Goal: Task Accomplishment & Management: Use online tool/utility

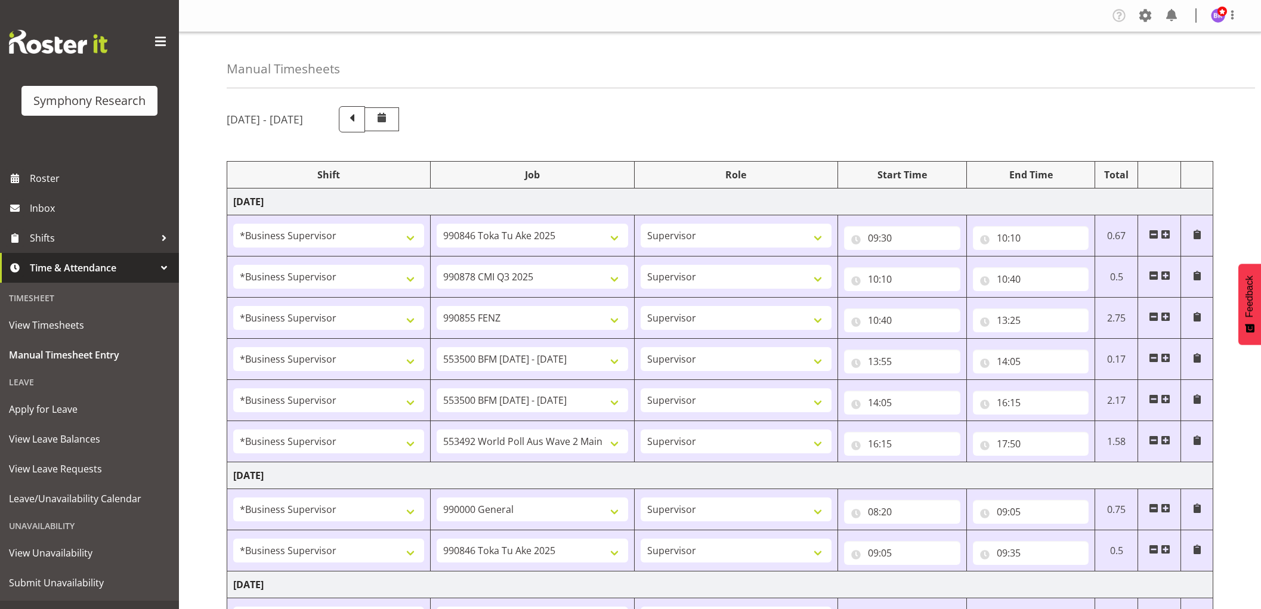
select select "1607"
select select "9426"
select select "1607"
select select "10239"
select select "1607"
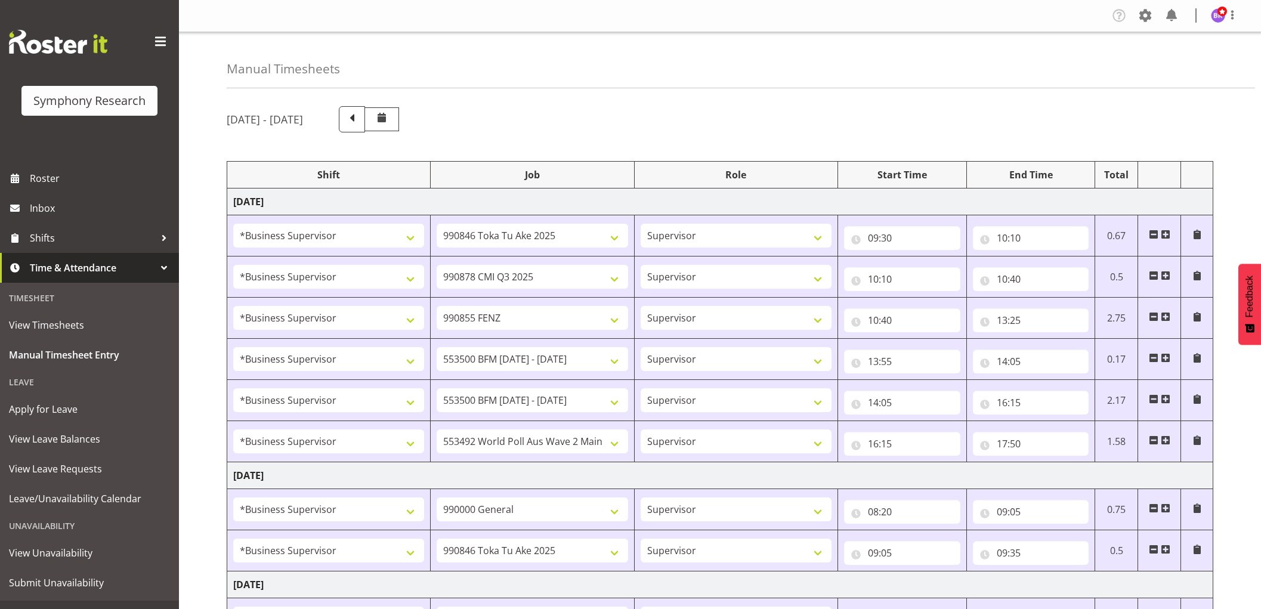
select select "9636"
select select "1607"
select select "10242"
select select "1607"
select select "10242"
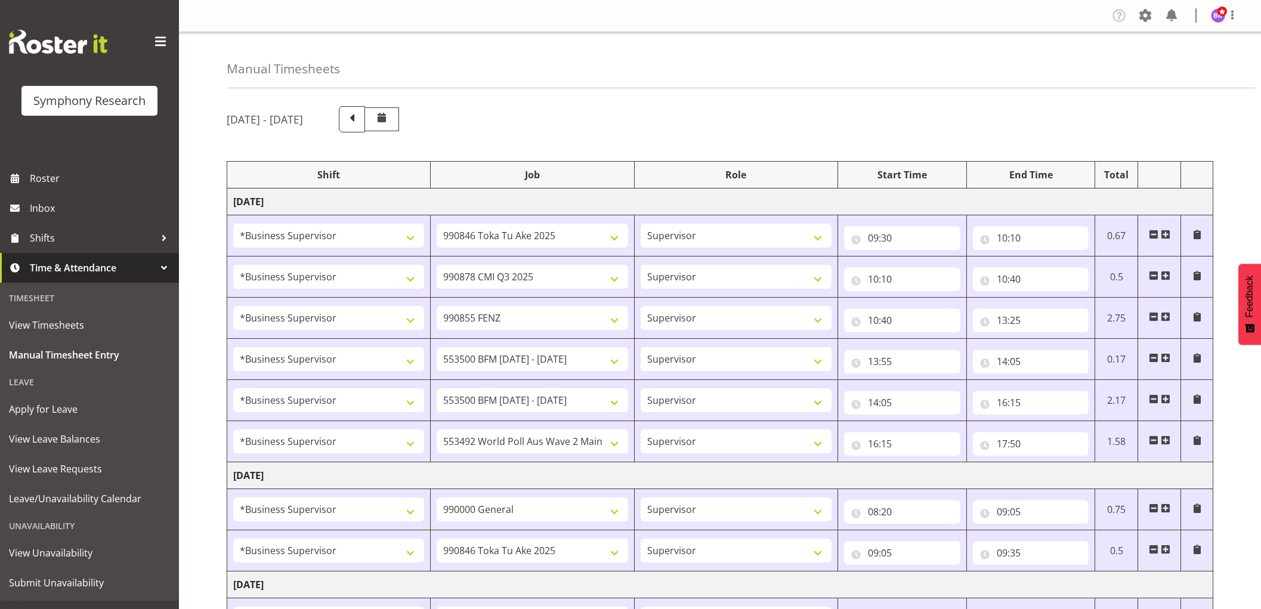
select select "1607"
select select "10499"
select select "1607"
select select "743"
select select "1607"
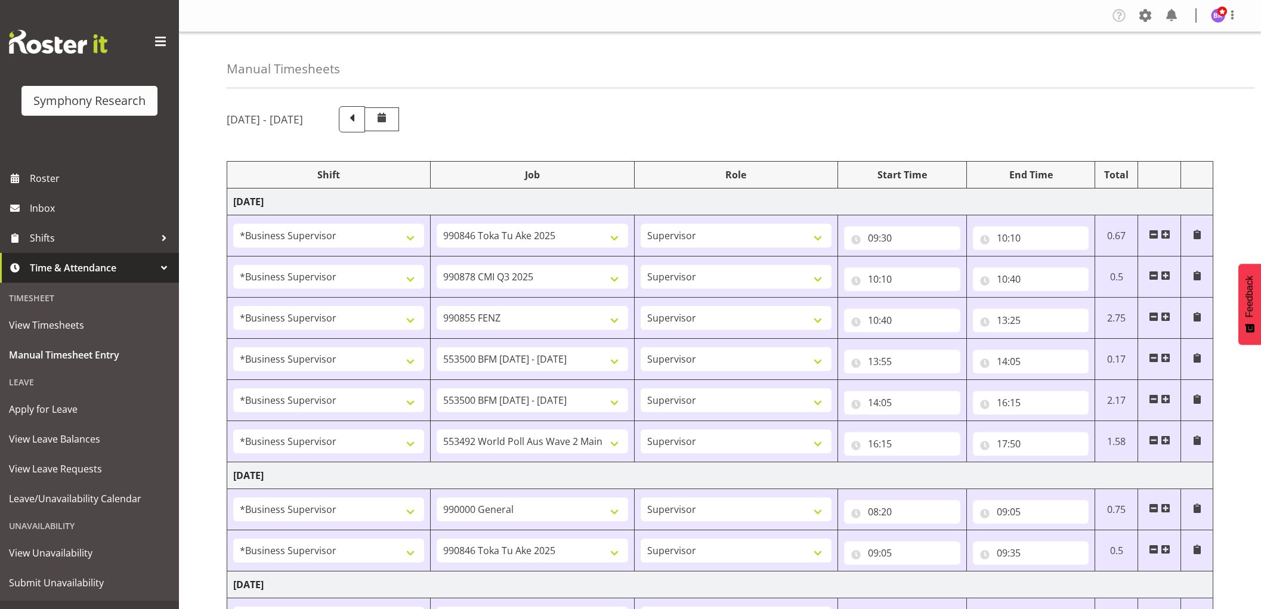
select select "9426"
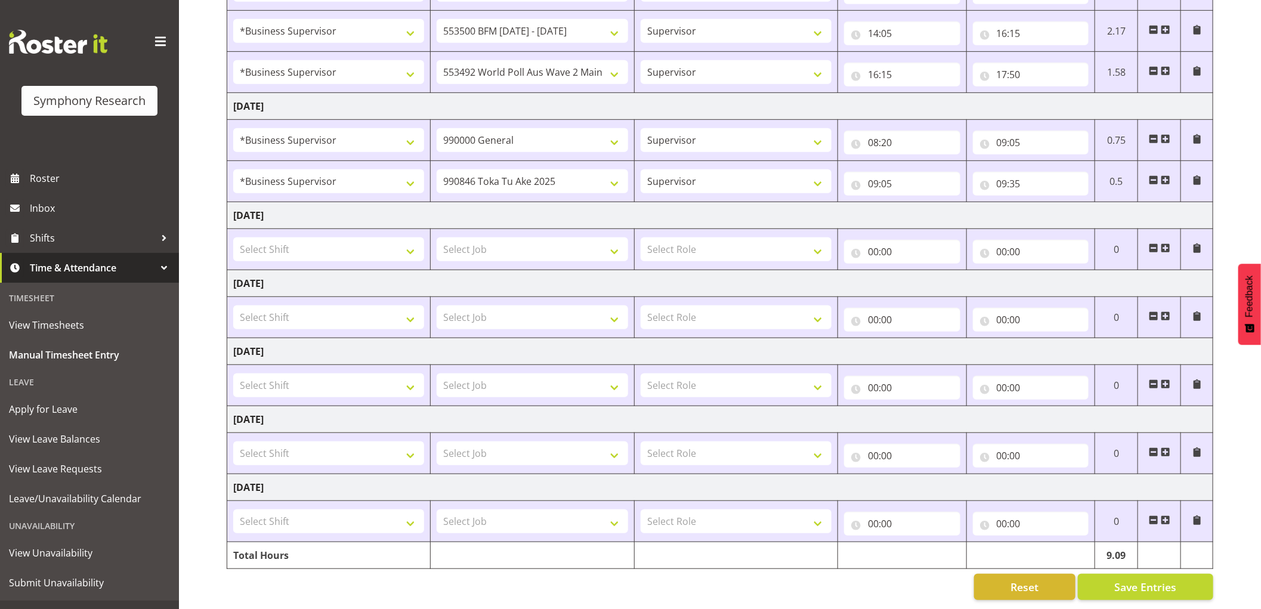
scroll to position [382, 0]
click at [1018, 172] on input "09:35" at bounding box center [1031, 184] width 116 height 24
click at [1081, 203] on select "00 01 02 03 04 05 06 07 08 09 10 11 12 13 14 15 16 17 18 19 20 21 22 23 24 25 2…" at bounding box center [1085, 215] width 27 height 24
select select "20"
click at [1072, 203] on select "00 01 02 03 04 05 06 07 08 09 10 11 12 13 14 15 16 17 18 19 20 21 22 23 24 25 2…" at bounding box center [1085, 215] width 27 height 24
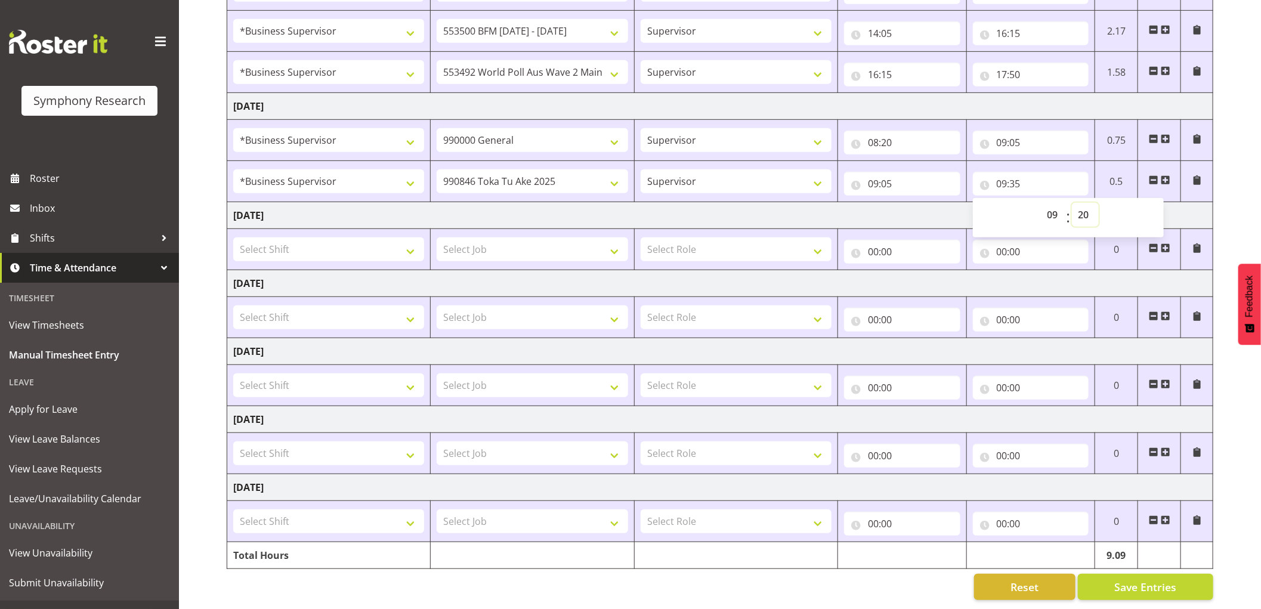
type input "09:20"
click at [1166, 175] on span at bounding box center [1166, 180] width 10 height 10
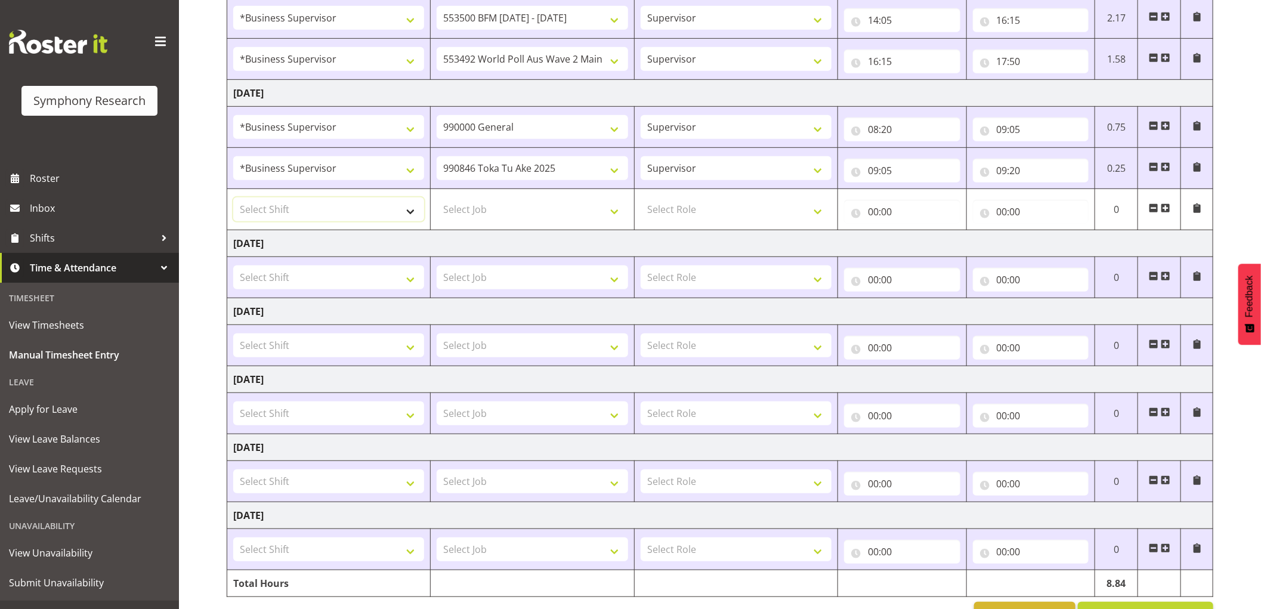
drag, startPoint x: 363, startPoint y: 210, endPoint x: 368, endPoint y: 218, distance: 9.4
click at [363, 210] on select "Select Shift !!Project Briefing (Job to be assigned) !!Weekend Residential (Ros…" at bounding box center [328, 209] width 191 height 24
select select "1607"
click at [233, 198] on select "Select Shift !!Project Briefing (Job to be assigned) !!Weekend Residential (Ros…" at bounding box center [328, 209] width 191 height 24
click at [522, 214] on select "Select Job 550060 IF Admin 553492 World Poll Aus Wave 2 Main 2025 553493 World …" at bounding box center [532, 209] width 191 height 24
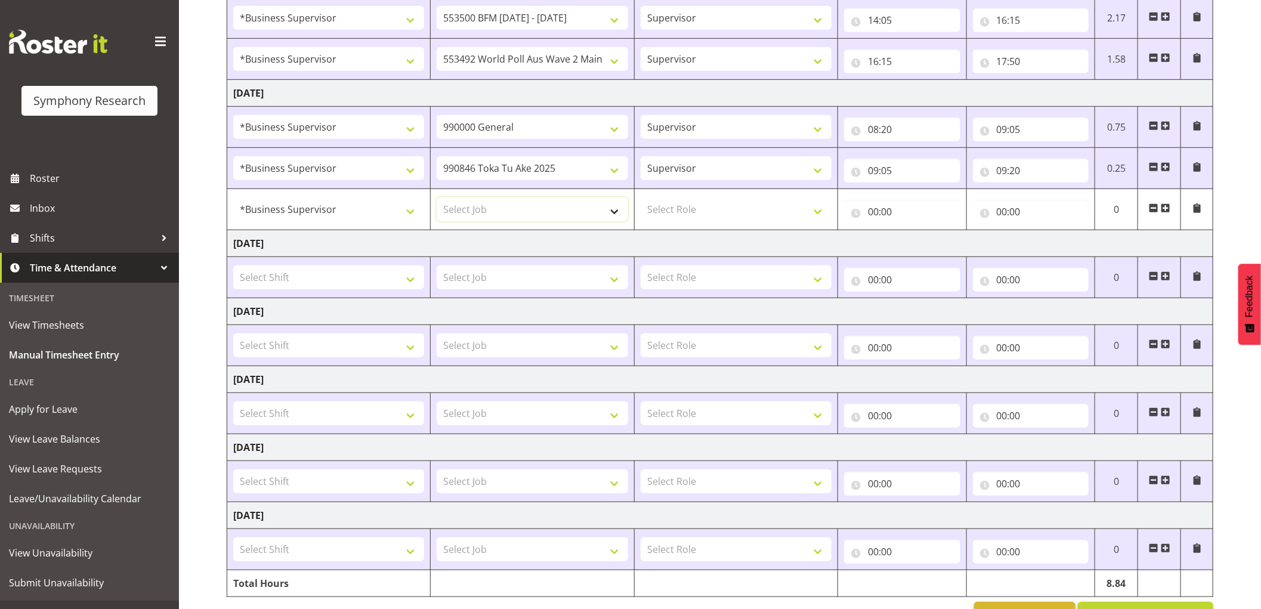
select select "10239"
click at [437, 198] on select "Select Job 550060 IF Admin 553492 World Poll Aus Wave 2 Main 2025 553493 World …" at bounding box center [532, 209] width 191 height 24
click at [705, 208] on select "Select Role Supervisor Interviewing Briefing" at bounding box center [736, 209] width 191 height 24
select select "45"
click at [641, 198] on select "Select Role Supervisor Interviewing Briefing" at bounding box center [736, 209] width 191 height 24
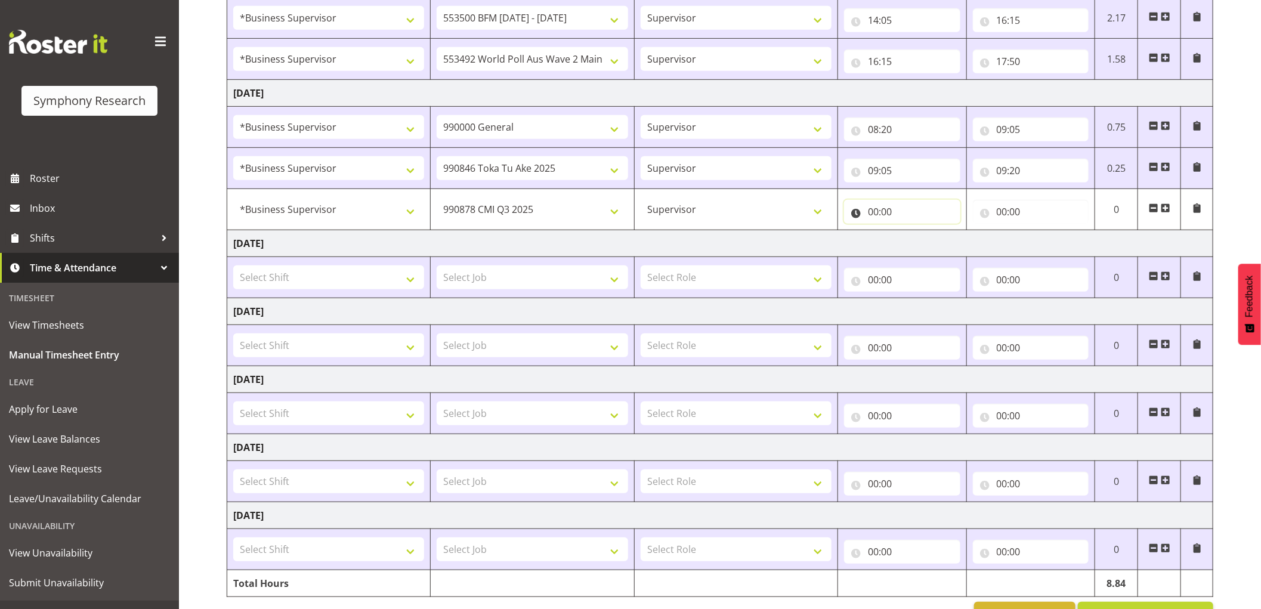
click at [875, 212] on input "00:00" at bounding box center [902, 212] width 116 height 24
click at [916, 245] on select "00 01 02 03 04 05 06 07 08 09 10 11 12 13 14 15 16 17 18 19 20 21 22 23" at bounding box center [925, 243] width 27 height 24
select select "9"
click at [912, 231] on select "00 01 02 03 04 05 06 07 08 09 10 11 12 13 14 15 16 17 18 19 20 21 22 23" at bounding box center [925, 243] width 27 height 24
type input "09:00"
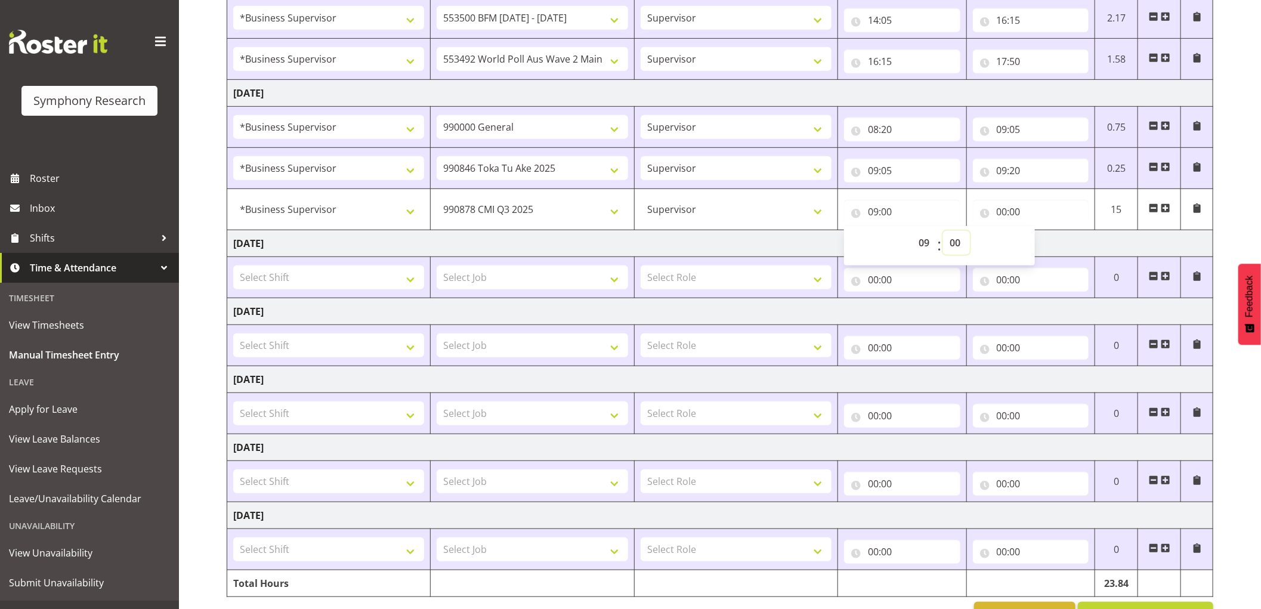
click at [962, 243] on select "00 01 02 03 04 05 06 07 08 09 10 11 12 13 14 15 16 17 18 19 20 21 22 23 24 25 2…" at bounding box center [956, 243] width 27 height 24
select select "20"
click at [943, 231] on select "00 01 02 03 04 05 06 07 08 09 10 11 12 13 14 15 16 17 18 19 20 21 22 23 24 25 2…" at bounding box center [956, 243] width 27 height 24
type input "09:20"
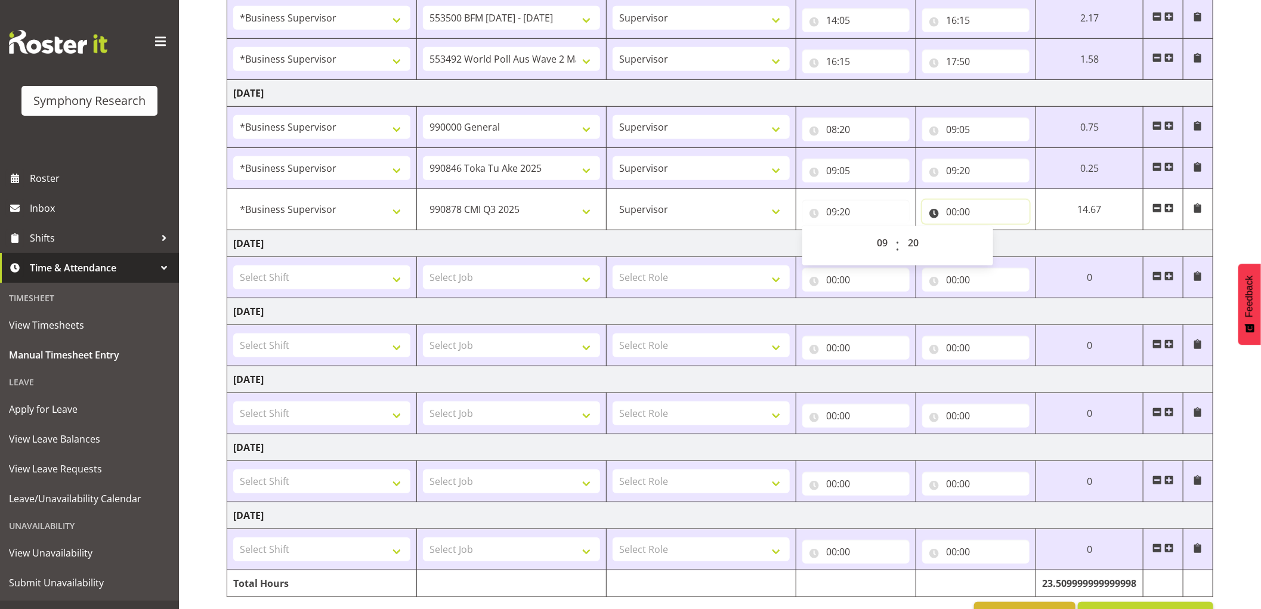
click at [953, 211] on input "00:00" at bounding box center [975, 212] width 107 height 24
click at [996, 240] on select "00 01 02 03 04 05 06 07 08 09 10 11 12 13 14 15 16 17 18 19 20 21 22 23" at bounding box center [1003, 243] width 27 height 24
select select "9"
click at [990, 231] on select "00 01 02 03 04 05 06 07 08 09 10 11 12 13 14 15 16 17 18 19 20 21 22 23" at bounding box center [1003, 243] width 27 height 24
type input "09:00"
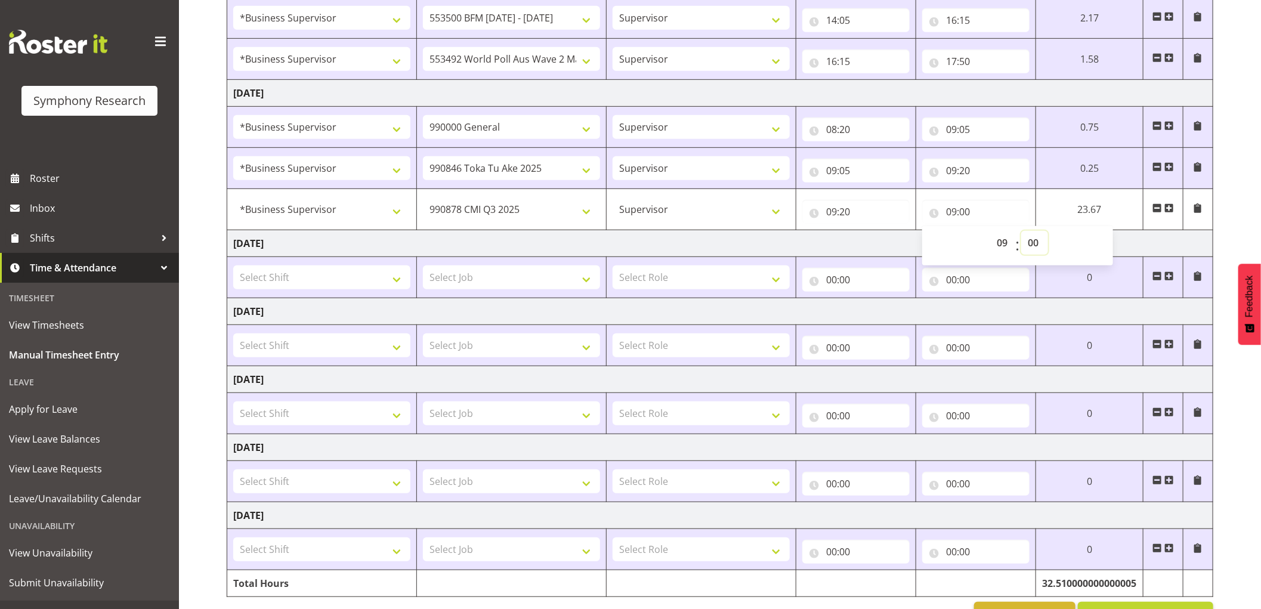
click at [1031, 245] on select "00 01 02 03 04 05 06 07 08 09 10 11 12 13 14 15 16 17 18 19 20 21 22 23 24 25 2…" at bounding box center [1034, 243] width 27 height 24
select select "50"
click at [1021, 231] on select "00 01 02 03 04 05 06 07 08 09 10 11 12 13 14 15 16 17 18 19 20 21 22 23 24 25 2…" at bounding box center [1034, 243] width 27 height 24
type input "09:50"
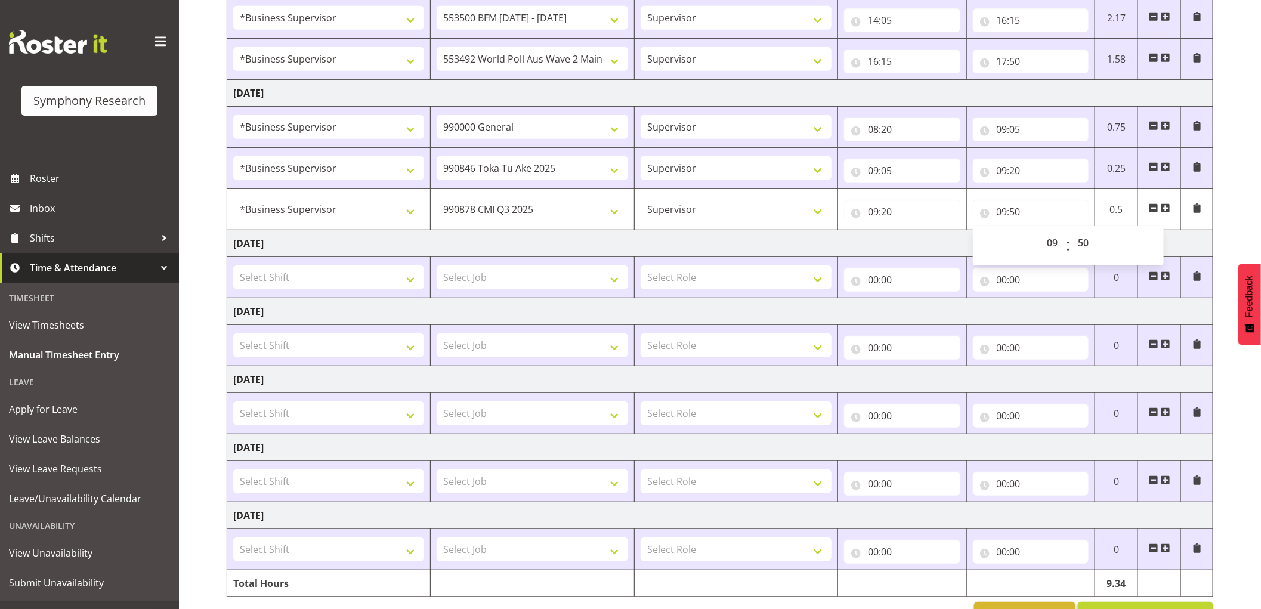
click at [1164, 211] on span at bounding box center [1166, 208] width 10 height 10
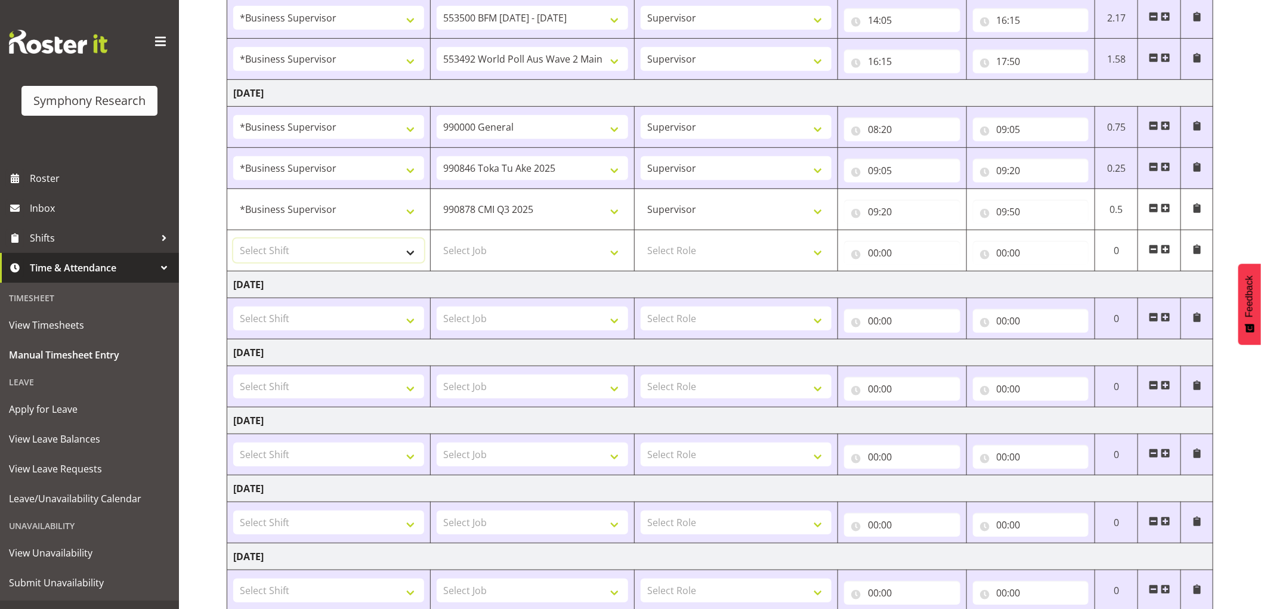
click at [373, 258] on select "Select Shift !!Project Briefing (Job to be assigned) !!Weekend Residential (Ros…" at bounding box center [328, 251] width 191 height 24
select select "1607"
click at [233, 239] on select "Select Shift !!Project Briefing (Job to be assigned) !!Weekend Residential (Ros…" at bounding box center [328, 251] width 191 height 24
click at [547, 248] on select "Select Job 550060 IF Admin 553492 World Poll Aus Wave 2 Main 2025 553493 World …" at bounding box center [532, 251] width 191 height 24
select select "9636"
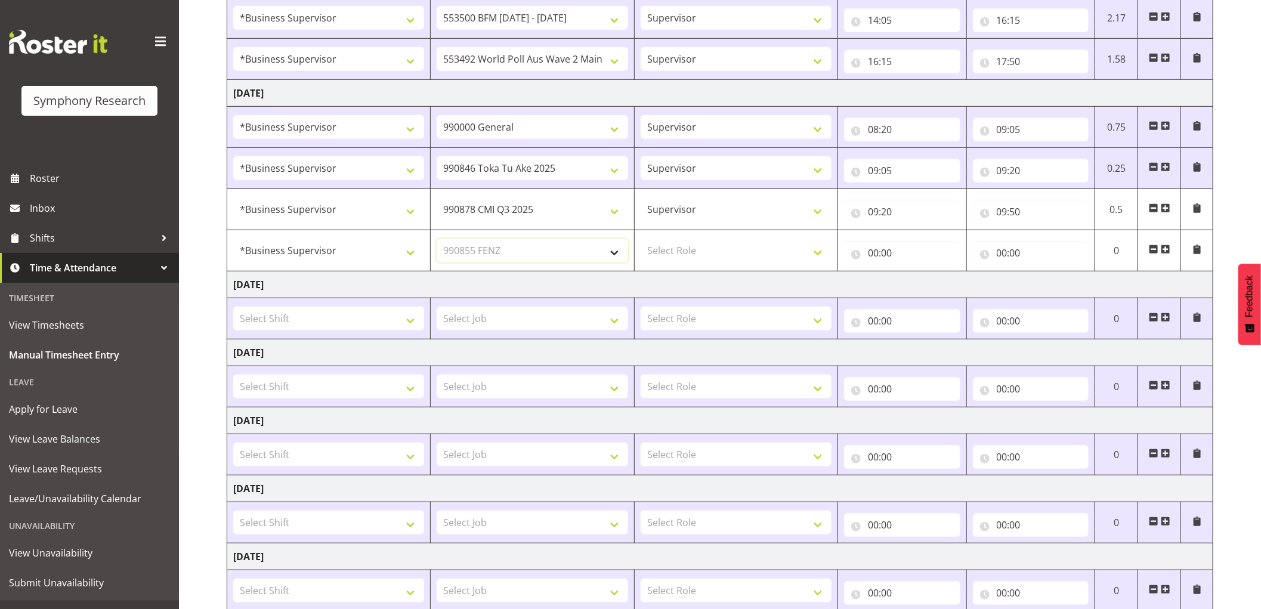
click at [437, 239] on select "Select Job 550060 IF Admin 553492 World Poll Aus Wave 2 Main 2025 553493 World …" at bounding box center [532, 251] width 191 height 24
click at [727, 259] on select "Select Role Supervisor Interviewing Briefing" at bounding box center [736, 251] width 191 height 24
select select "45"
click at [641, 239] on select "Select Role Supervisor Interviewing Briefing" at bounding box center [736, 251] width 191 height 24
click at [870, 255] on input "00:00" at bounding box center [902, 253] width 116 height 24
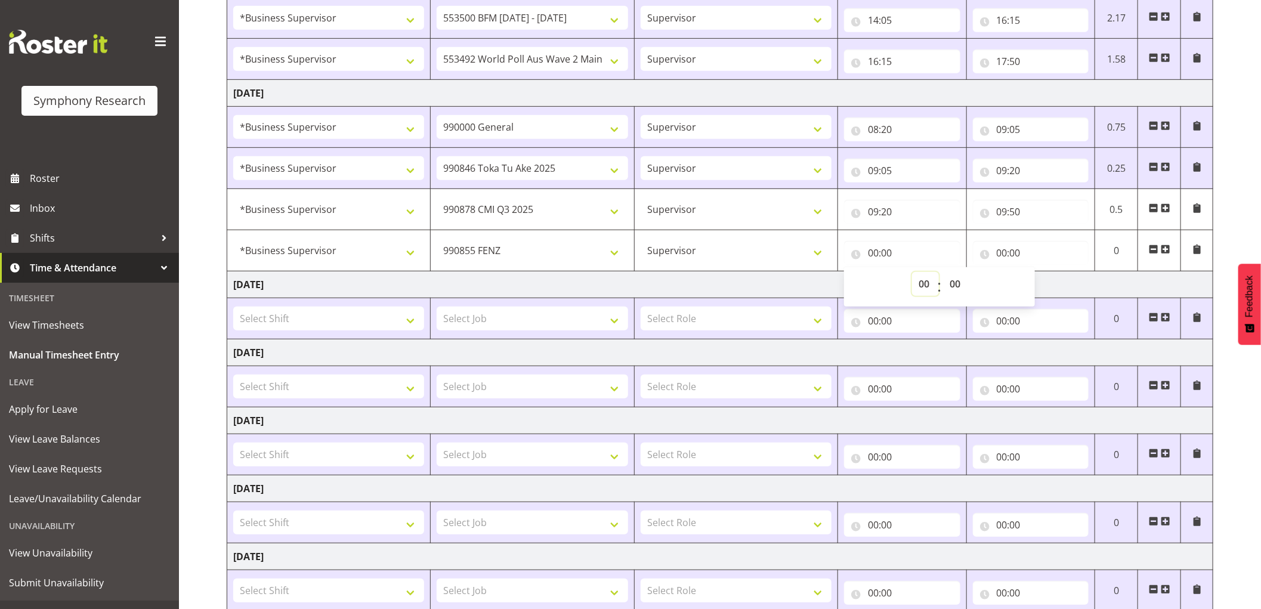
click at [920, 287] on select "00 01 02 03 04 05 06 07 08 09 10 11 12 13 14 15 16 17 18 19 20 21 22 23" at bounding box center [925, 284] width 27 height 24
select select "9"
click at [912, 273] on select "00 01 02 03 04 05 06 07 08 09 10 11 12 13 14 15 16 17 18 19 20 21 22 23" at bounding box center [925, 284] width 27 height 24
type input "09:00"
click at [963, 286] on select "00 01 02 03 04 05 06 07 08 09 10 11 12 13 14 15 16 17 18 19 20 21 22 23 24 25 2…" at bounding box center [956, 284] width 27 height 24
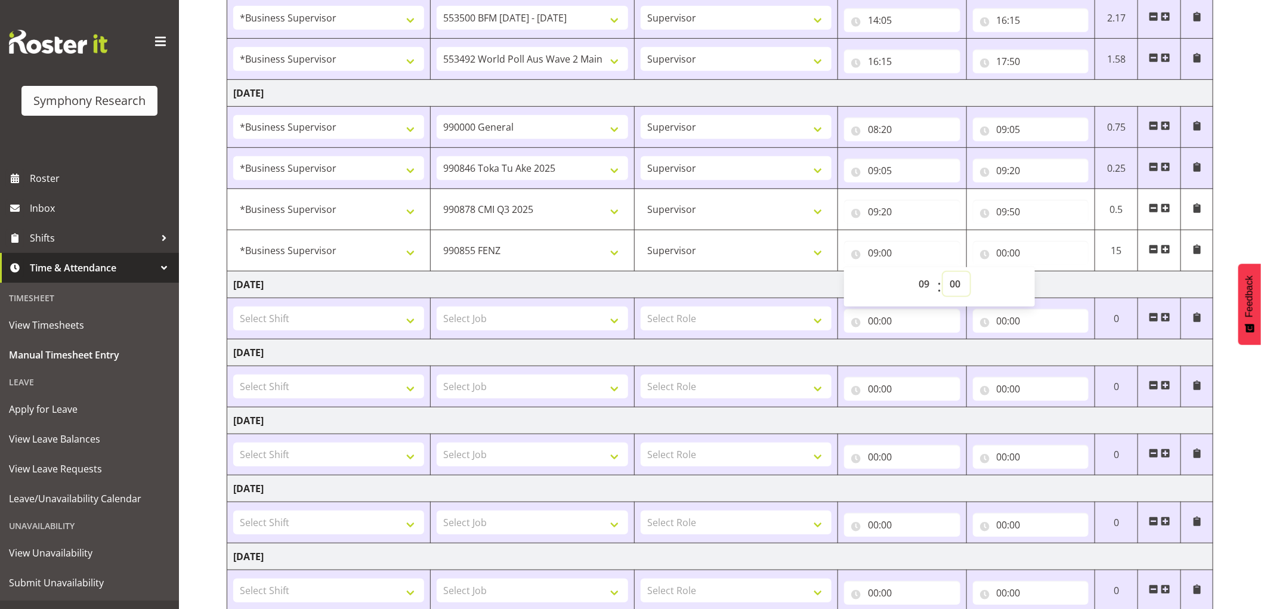
select select "50"
click at [943, 273] on select "00 01 02 03 04 05 06 07 08 09 10 11 12 13 14 15 16 17 18 19 20 21 22 23 24 25 2…" at bounding box center [956, 284] width 27 height 24
type input "09:50"
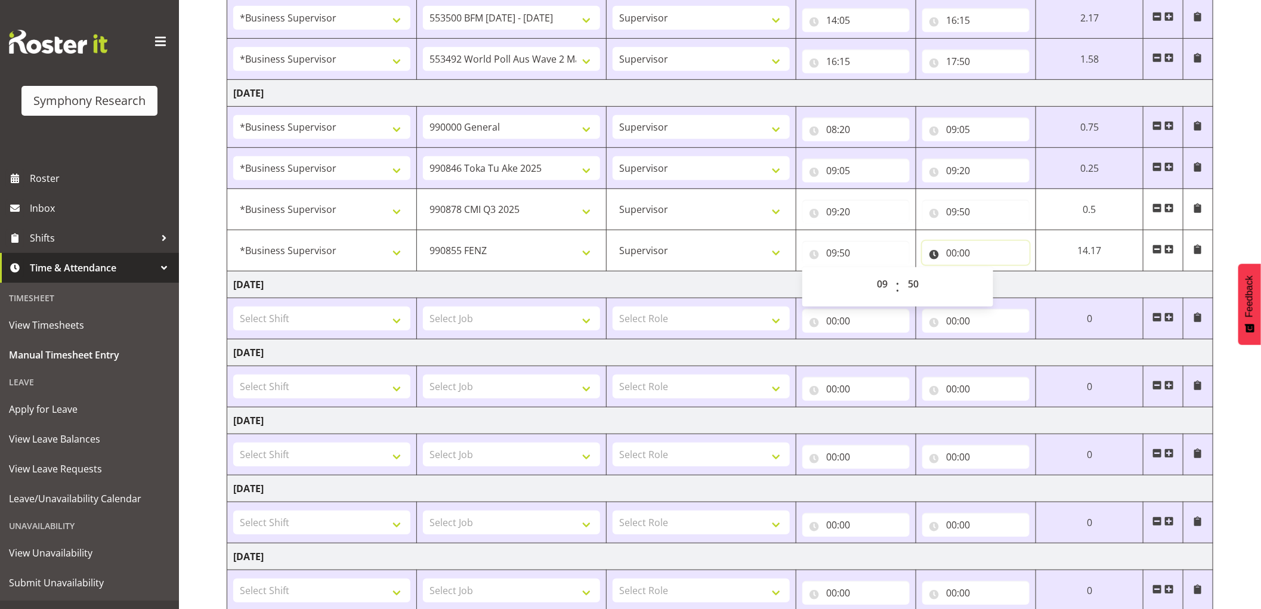
click at [956, 254] on input "00:00" at bounding box center [975, 253] width 107 height 24
click at [1002, 285] on select "00 01 02 03 04 05 06 07 08 09 10 11 12 13 14 15 16 17 18 19 20 21 22 23" at bounding box center [1003, 284] width 27 height 24
select select "12"
click at [990, 273] on select "00 01 02 03 04 05 06 07 08 09 10 11 12 13 14 15 16 17 18 19 20 21 22 23" at bounding box center [1003, 284] width 27 height 24
type input "12:00"
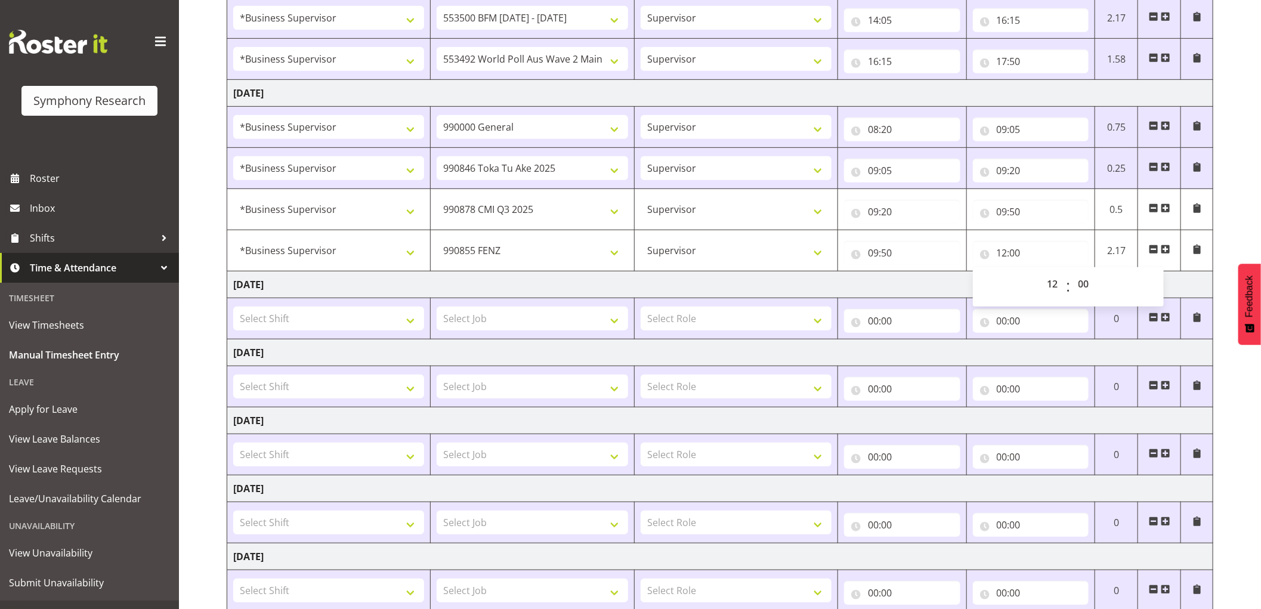
click at [932, 290] on td "[DATE]" at bounding box center [720, 284] width 986 height 27
click at [1167, 249] on span at bounding box center [1166, 250] width 10 height 10
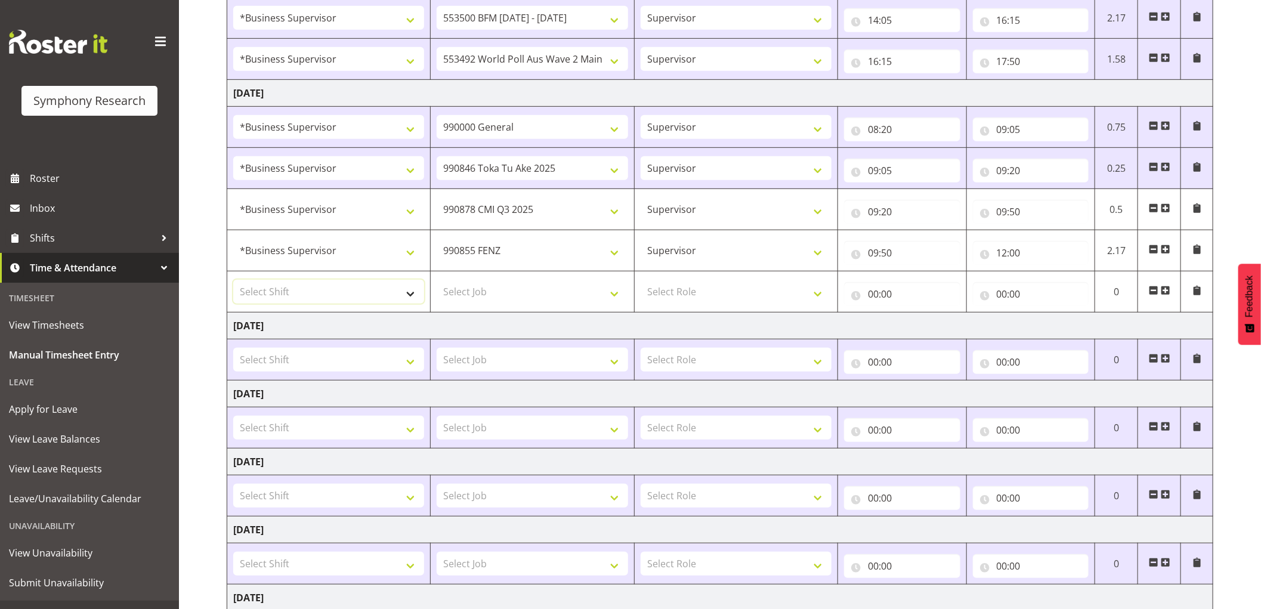
click at [368, 296] on select "Select Shift !!Project Briefing (Job to be assigned) !!Weekend Residential (Ros…" at bounding box center [328, 292] width 191 height 24
select select "1607"
click at [233, 280] on select "Select Shift !!Project Briefing (Job to be assigned) !!Weekend Residential (Ros…" at bounding box center [328, 292] width 191 height 24
click at [483, 294] on select "Select Job 550060 IF Admin 553492 World Poll Aus Wave 2 Main 2025 553493 World …" at bounding box center [532, 292] width 191 height 24
select select "10242"
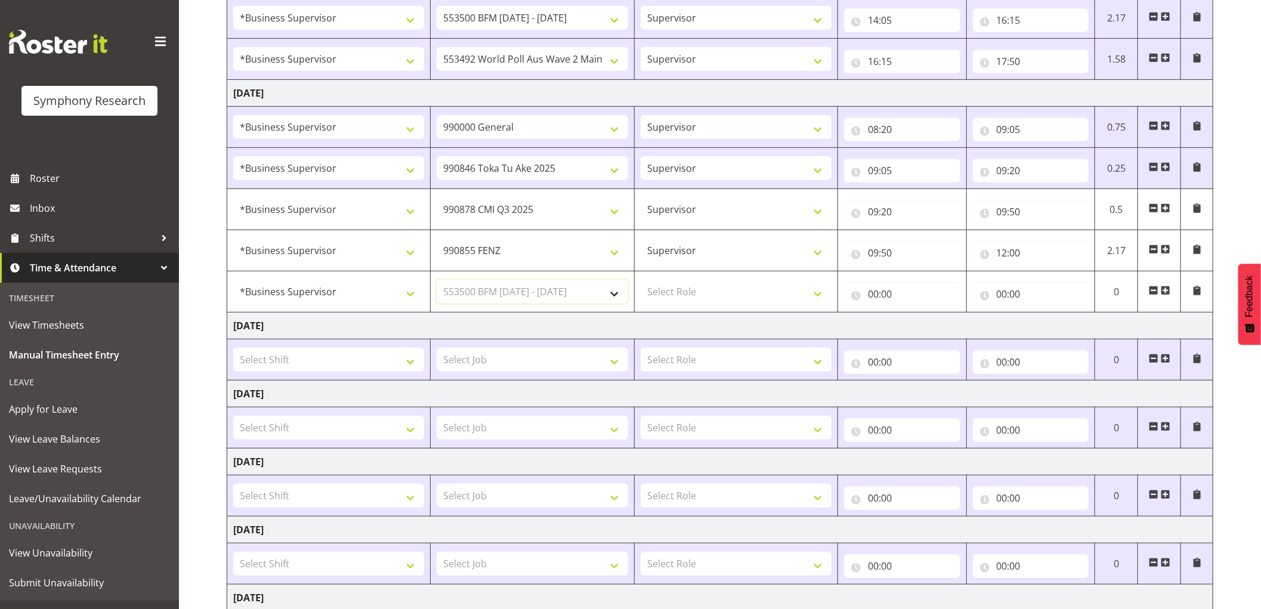
click at [437, 280] on select "Select Job 550060 IF Admin 553492 World Poll Aus Wave 2 Main 2025 553493 World …" at bounding box center [532, 292] width 191 height 24
click at [675, 296] on select "Select Role Supervisor Interviewing Briefing" at bounding box center [736, 292] width 191 height 24
select select "45"
click at [641, 280] on select "Select Role Supervisor Interviewing Briefing" at bounding box center [736, 292] width 191 height 24
click at [879, 291] on input "00:00" at bounding box center [902, 294] width 116 height 24
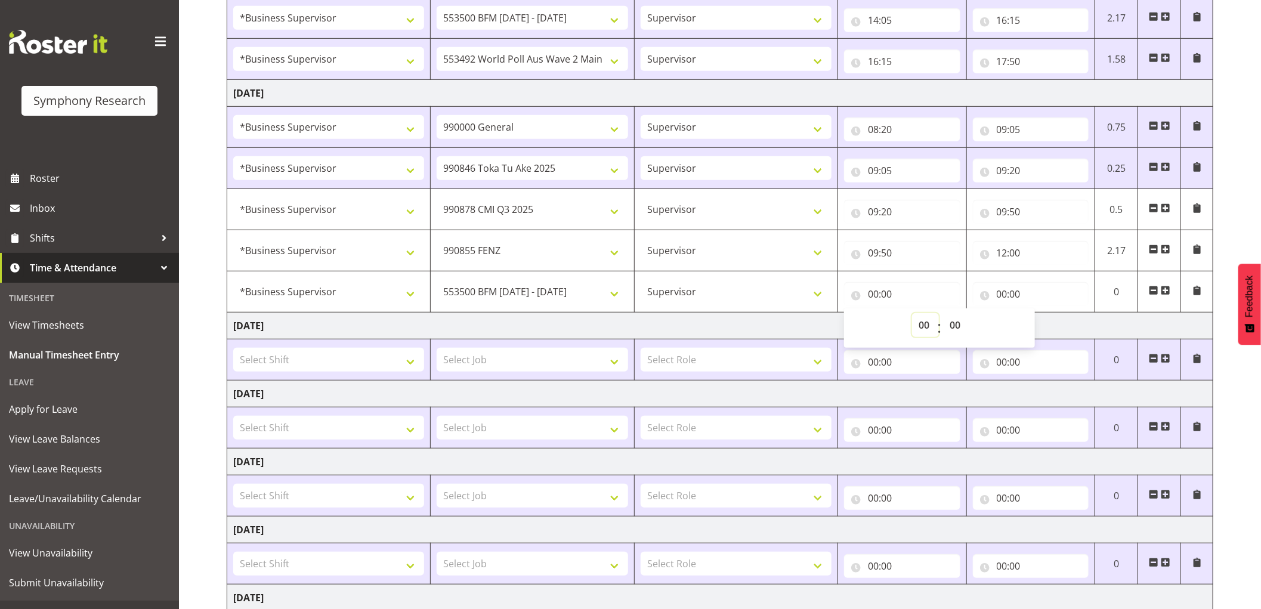
click at [919, 328] on select "00 01 02 03 04 05 06 07 08 09 10 11 12 13 14 15 16 17 18 19 20 21 22 23" at bounding box center [925, 325] width 27 height 24
select select "12"
click at [912, 314] on select "00 01 02 03 04 05 06 07 08 09 10 11 12 13 14 15 16 17 18 19 20 21 22 23" at bounding box center [925, 325] width 27 height 24
type input "12:00"
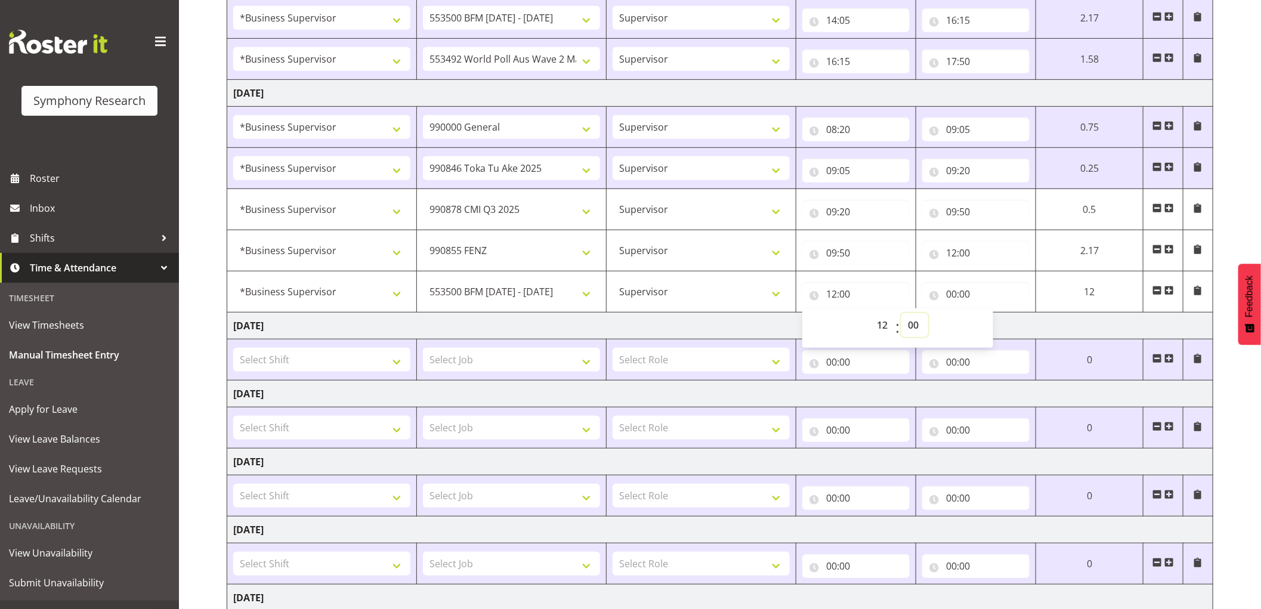
click at [919, 328] on select "00 01 02 03 04 05 06 07 08 09 10 11 12 13 14 15 16 17 18 19 20 21 22 23 24 25 2…" at bounding box center [914, 325] width 27 height 24
select select "30"
click at [901, 314] on select "00 01 02 03 04 05 06 07 08 09 10 11 12 13 14 15 16 17 18 19 20 21 22 23 24 25 2…" at bounding box center [914, 325] width 27 height 24
type input "12:30"
click at [959, 294] on input "00:00" at bounding box center [975, 294] width 107 height 24
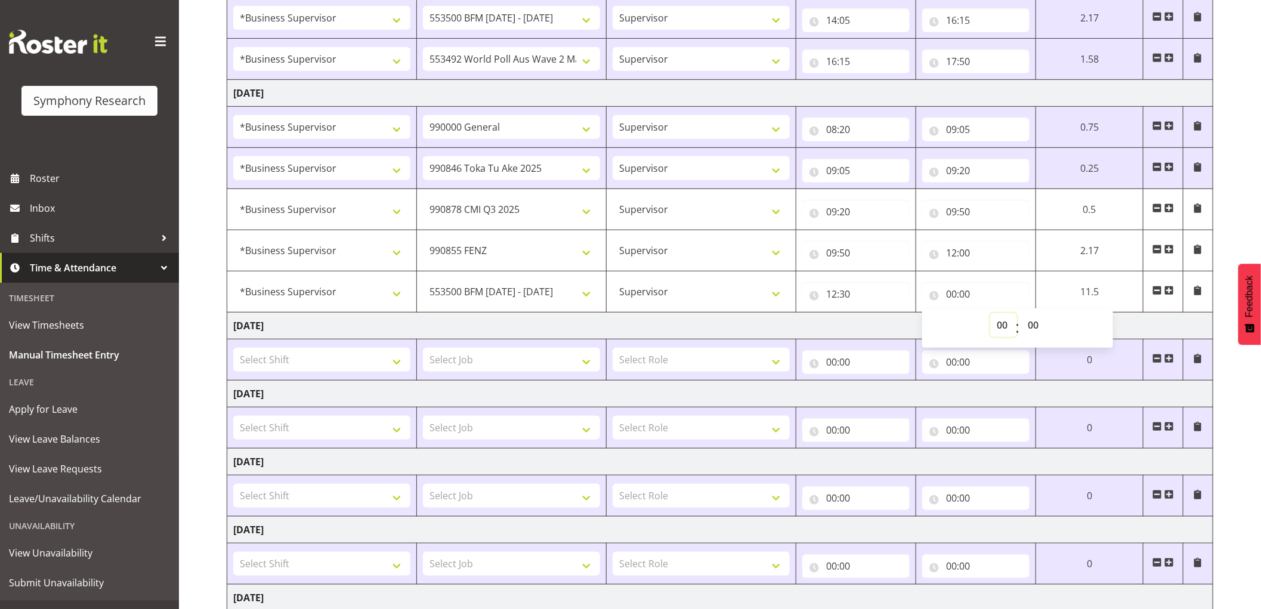
click at [1006, 326] on select "00 01 02 03 04 05 06 07 08 09 10 11 12 13 14 15 16 17 18 19 20 21 22 23" at bounding box center [1003, 325] width 27 height 24
select select "12"
click at [990, 314] on select "00 01 02 03 04 05 06 07 08 09 10 11 12 13 14 15 16 17 18 19 20 21 22 23" at bounding box center [1003, 325] width 27 height 24
type input "12:00"
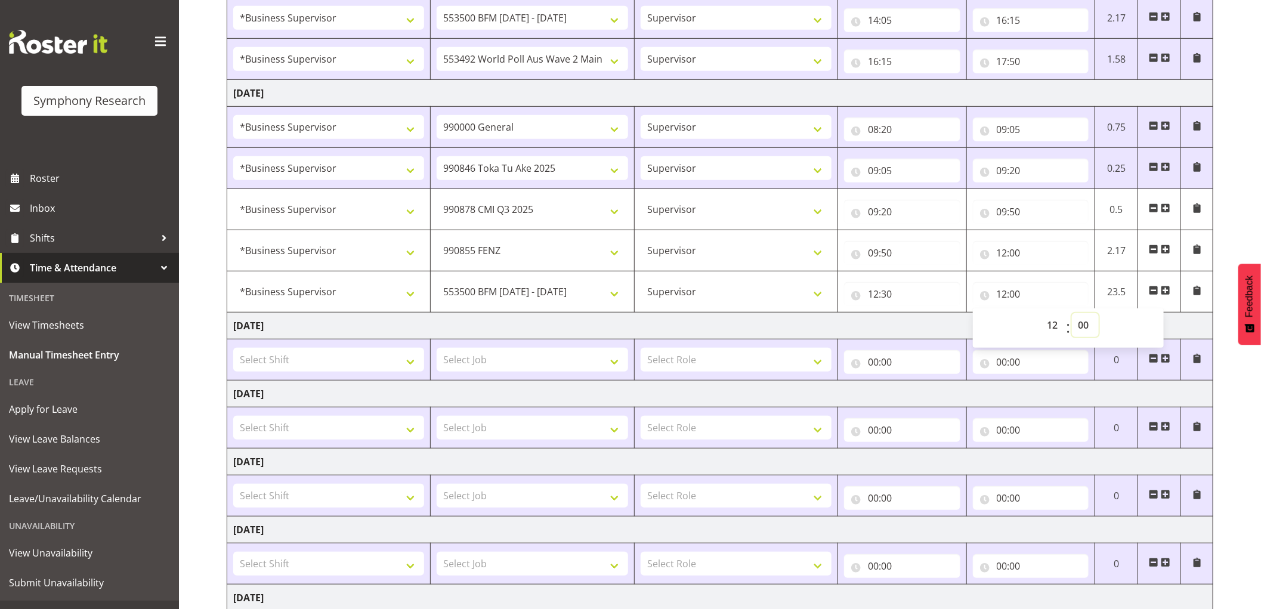
click at [1084, 324] on select "00 01 02 03 04 05 06 07 08 09 10 11 12 13 14 15 16 17 18 19 20 21 22 23 24 25 2…" at bounding box center [1085, 325] width 27 height 24
select select "40"
click at [1072, 314] on select "00 01 02 03 04 05 06 07 08 09 10 11 12 13 14 15 16 17 18 19 20 21 22 23 24 25 2…" at bounding box center [1085, 325] width 27 height 24
type input "12:40"
click at [1166, 291] on span at bounding box center [1166, 291] width 10 height 10
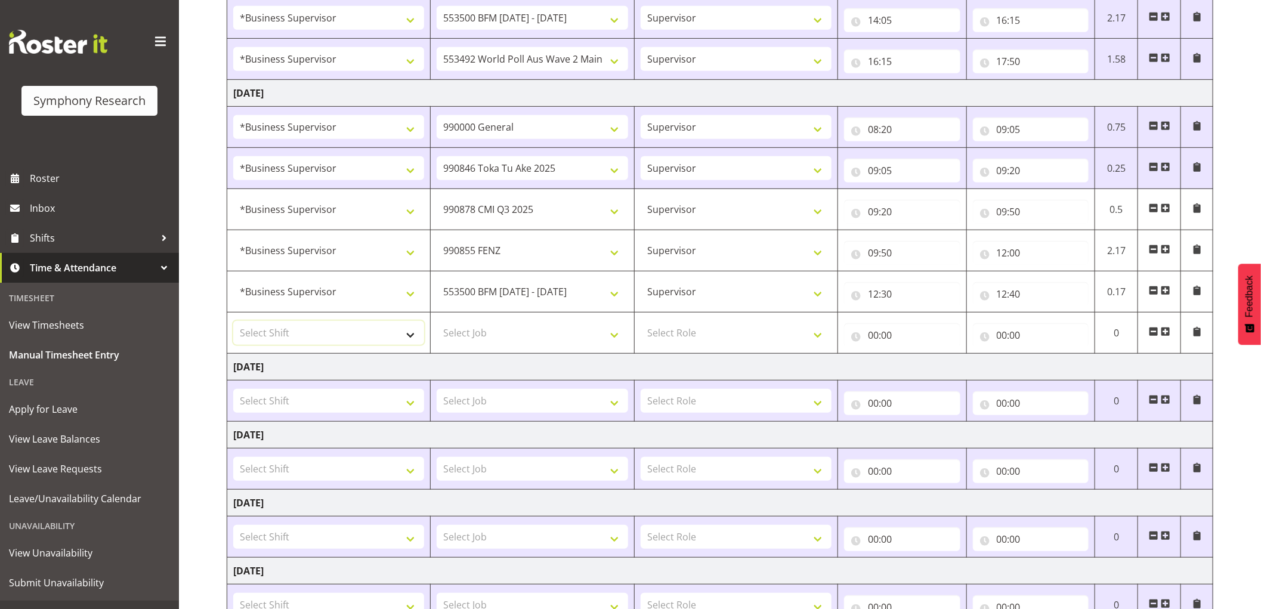
click at [345, 338] on select "Select Shift !!Project Briefing (Job to be assigned) !!Weekend Residential (Ros…" at bounding box center [328, 333] width 191 height 24
select select "1607"
click at [233, 322] on select "Select Shift !!Project Briefing (Job to be assigned) !!Weekend Residential (Ros…" at bounding box center [328, 333] width 191 height 24
click at [532, 336] on select "Select Job 550060 IF Admin 553492 World Poll Aus Wave 2 Main 2025 553493 World …" at bounding box center [532, 333] width 191 height 24
select select "10536"
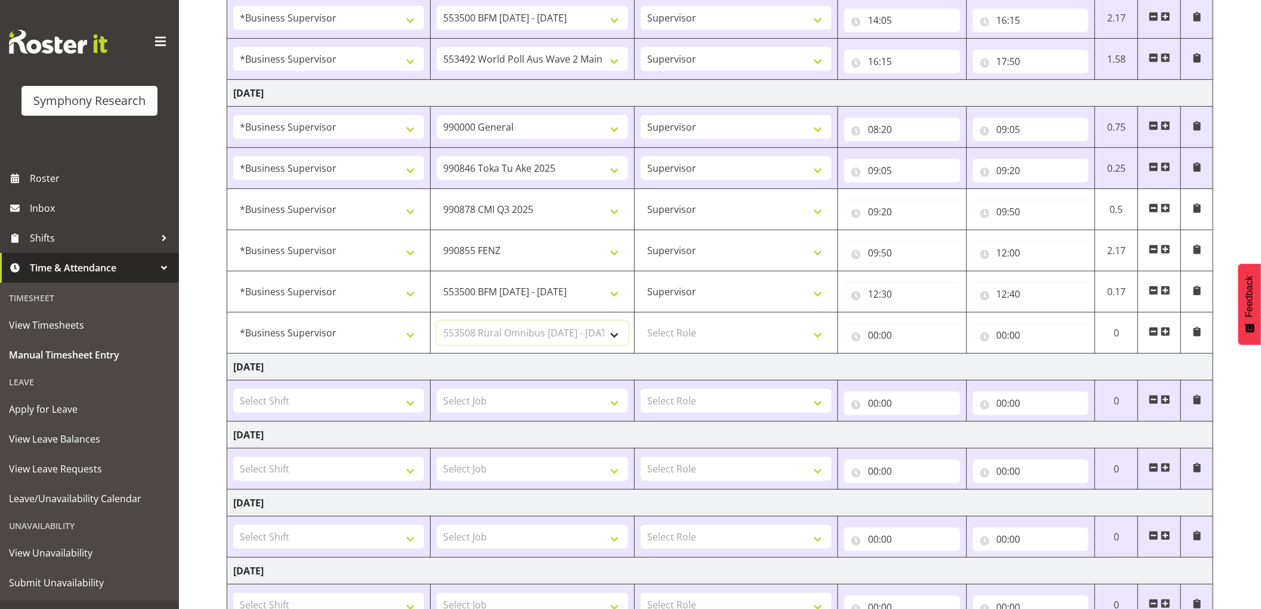
click at [437, 322] on select "Select Job 550060 IF Admin 553492 World Poll Aus Wave 2 Main 2025 553493 World …" at bounding box center [532, 333] width 191 height 24
click at [703, 334] on select "Select Role Supervisor Interviewing Briefing" at bounding box center [736, 333] width 191 height 24
select select "45"
click at [641, 322] on select "Select Role Supervisor Interviewing Briefing" at bounding box center [736, 333] width 191 height 24
click at [878, 332] on input "00:00" at bounding box center [902, 335] width 116 height 24
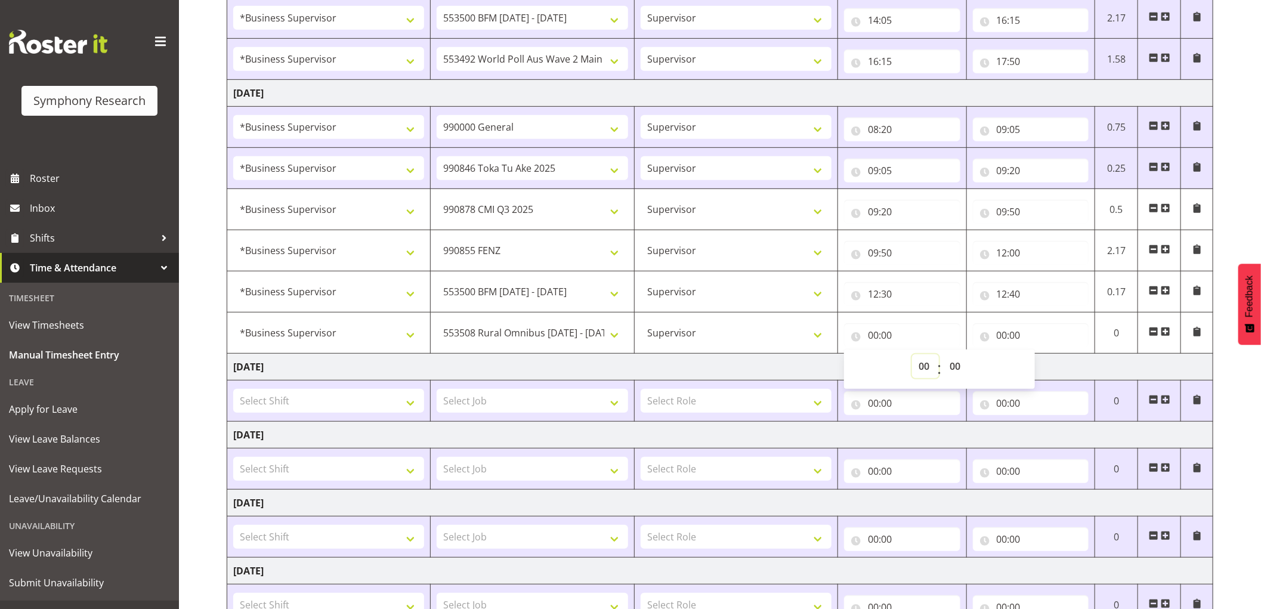
click at [928, 370] on select "00 01 02 03 04 05 06 07 08 09 10 11 12 13 14 15 16 17 18 19 20 21 22 23" at bounding box center [925, 366] width 27 height 24
select select "12"
click at [912, 355] on select "00 01 02 03 04 05 06 07 08 09 10 11 12 13 14 15 16 17 18 19 20 21 22 23" at bounding box center [925, 366] width 27 height 24
type input "12:00"
click at [953, 365] on select "00 01 02 03 04 05 06 07 08 09 10 11 12 13 14 15 16 17 18 19 20 21 22 23 24 25 2…" at bounding box center [956, 366] width 27 height 24
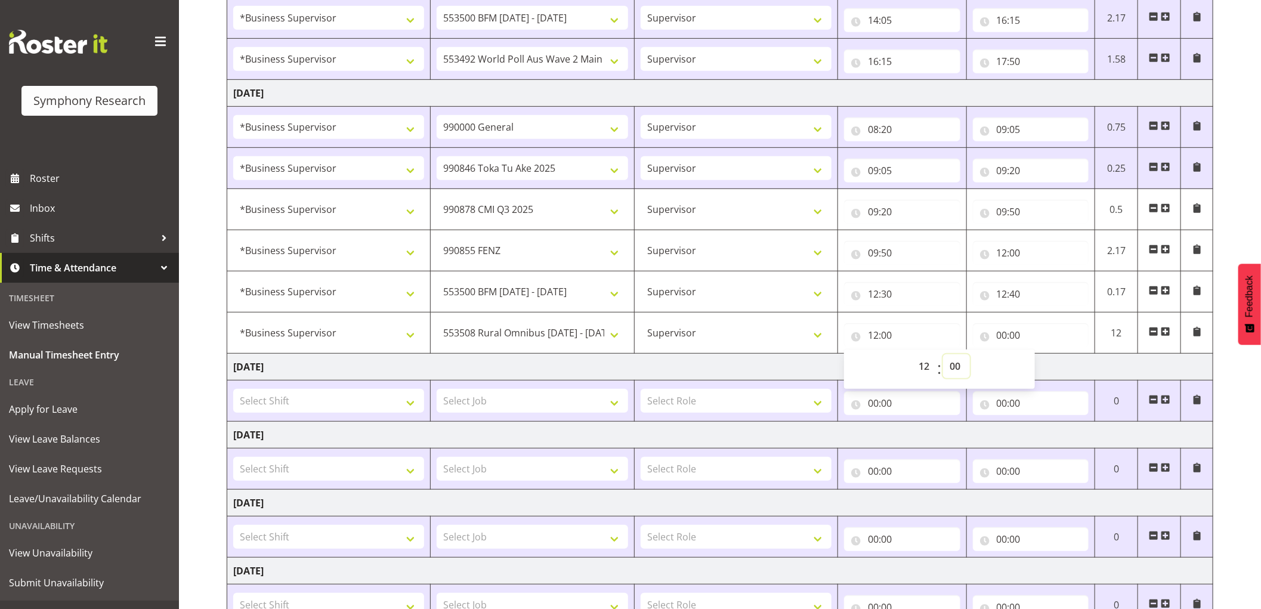
select select "40"
click at [943, 355] on select "00 01 02 03 04 05 06 07 08 09 10 11 12 13 14 15 16 17 18 19 20 21 22 23 24 25 2…" at bounding box center [956, 366] width 27 height 24
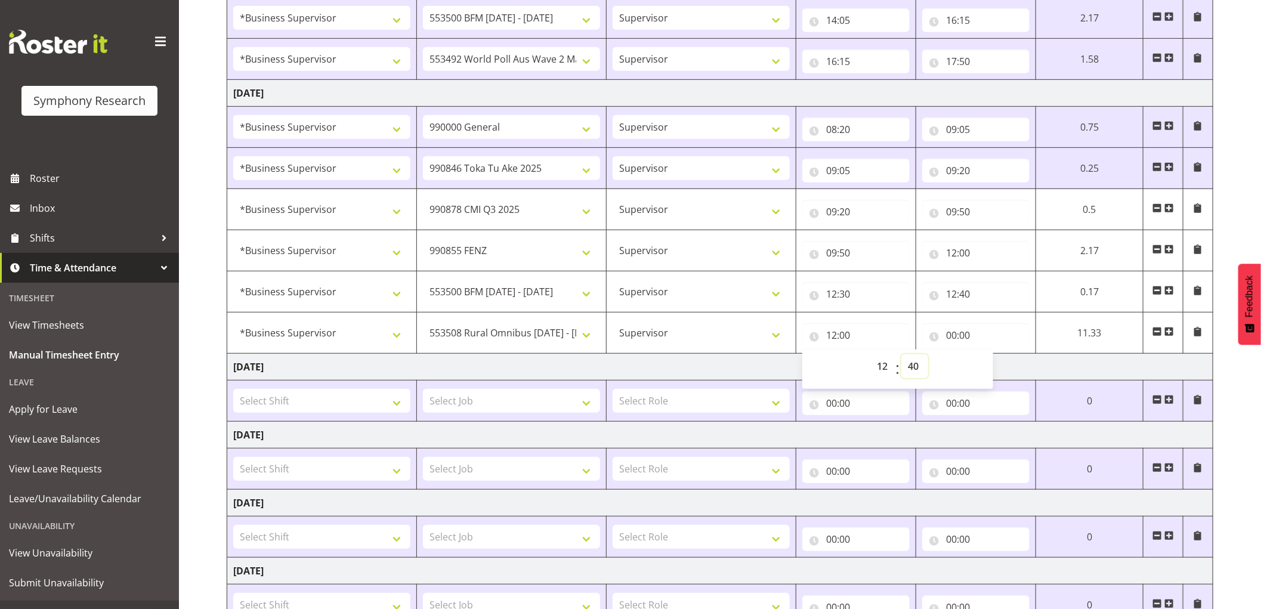
type input "12:40"
click at [950, 334] on input "00:00" at bounding box center [975, 335] width 107 height 24
click at [1000, 368] on select "00 01 02 03 04 05 06 07 08 09 10 11 12 13 14 15 16 17 18 19 20 21 22 23" at bounding box center [1003, 366] width 27 height 24
select select "13"
click at [990, 355] on select "00 01 02 03 04 05 06 07 08 09 10 11 12 13 14 15 16 17 18 19 20 21 22 23" at bounding box center [1003, 366] width 27 height 24
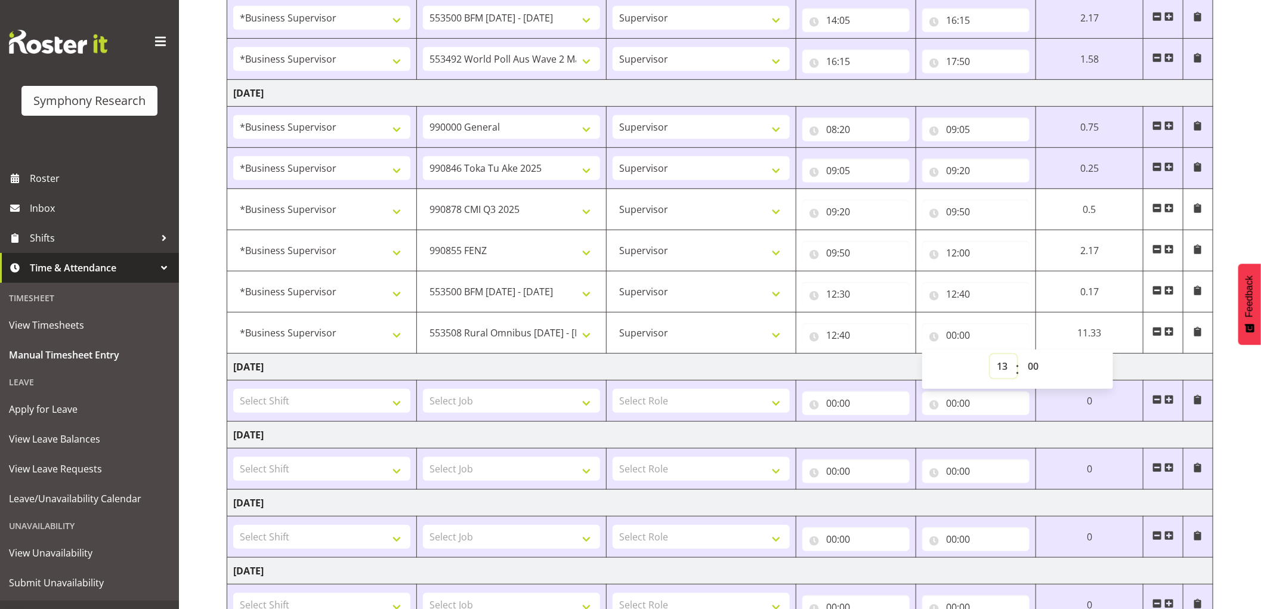
type input "13:00"
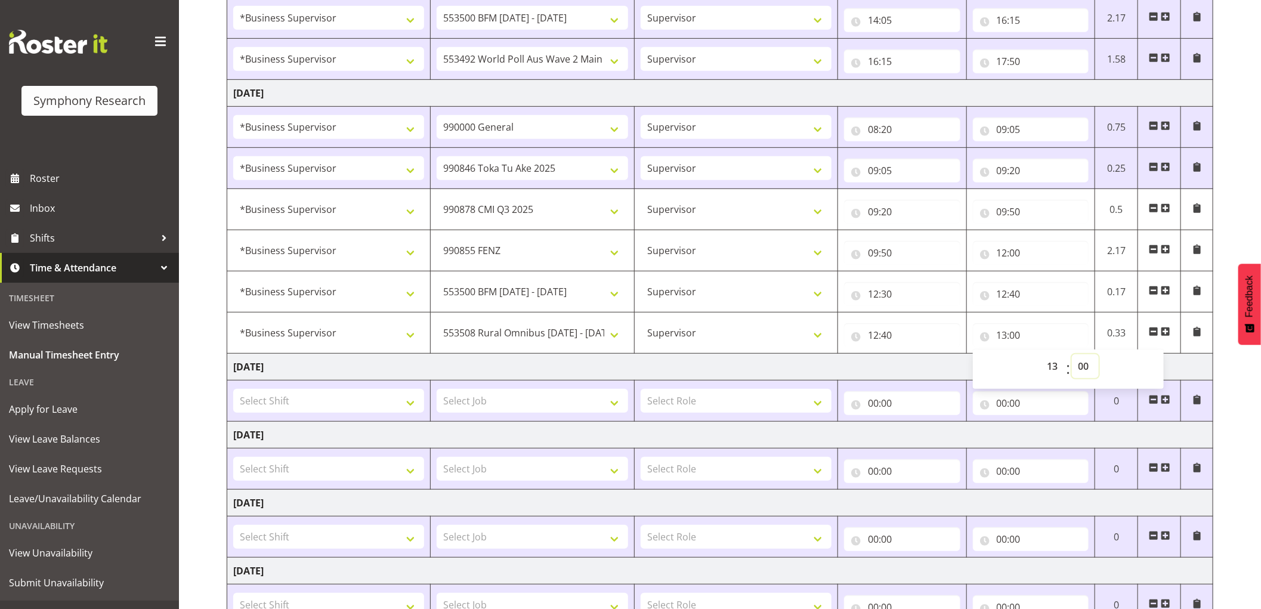
click at [1087, 366] on select "00 01 02 03 04 05 06 07 08 09 10 11 12 13 14 15 16 17 18 19 20 21 22 23 24 25 2…" at bounding box center [1085, 366] width 27 height 24
select select "40"
click at [1072, 355] on select "00 01 02 03 04 05 06 07 08 09 10 11 12 13 14 15 16 17 18 19 20 21 22 23 24 25 2…" at bounding box center [1085, 366] width 27 height 24
type input "13:40"
drag, startPoint x: 1164, startPoint y: 330, endPoint x: 525, endPoint y: 452, distance: 650.9
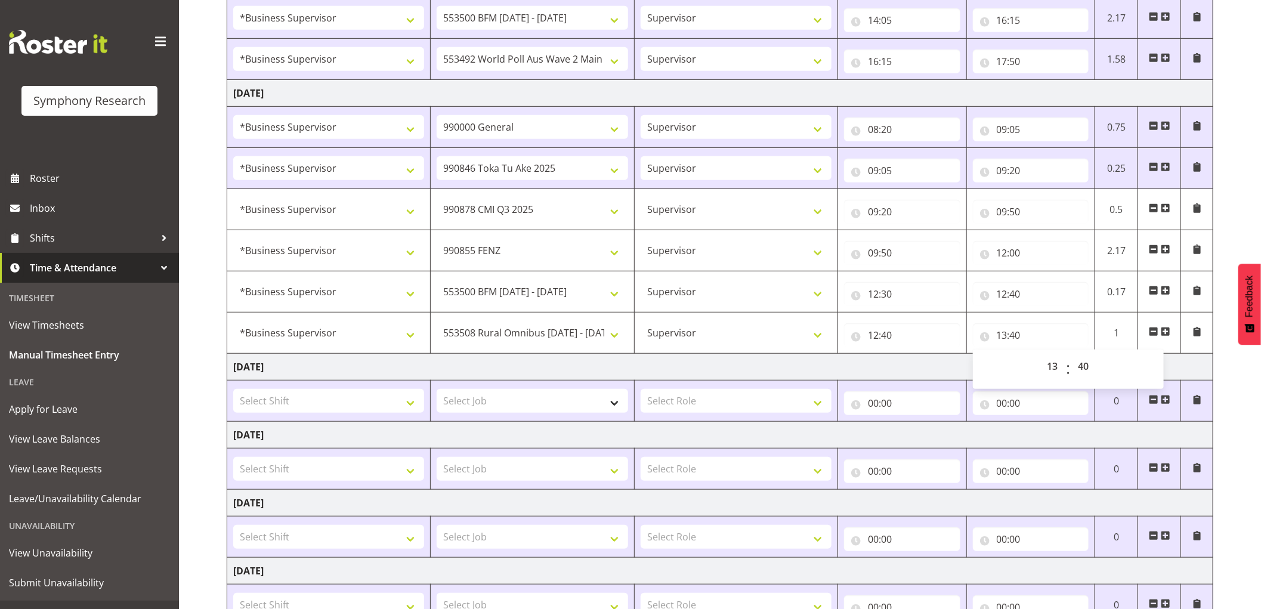
click at [1164, 330] on span at bounding box center [1166, 332] width 10 height 10
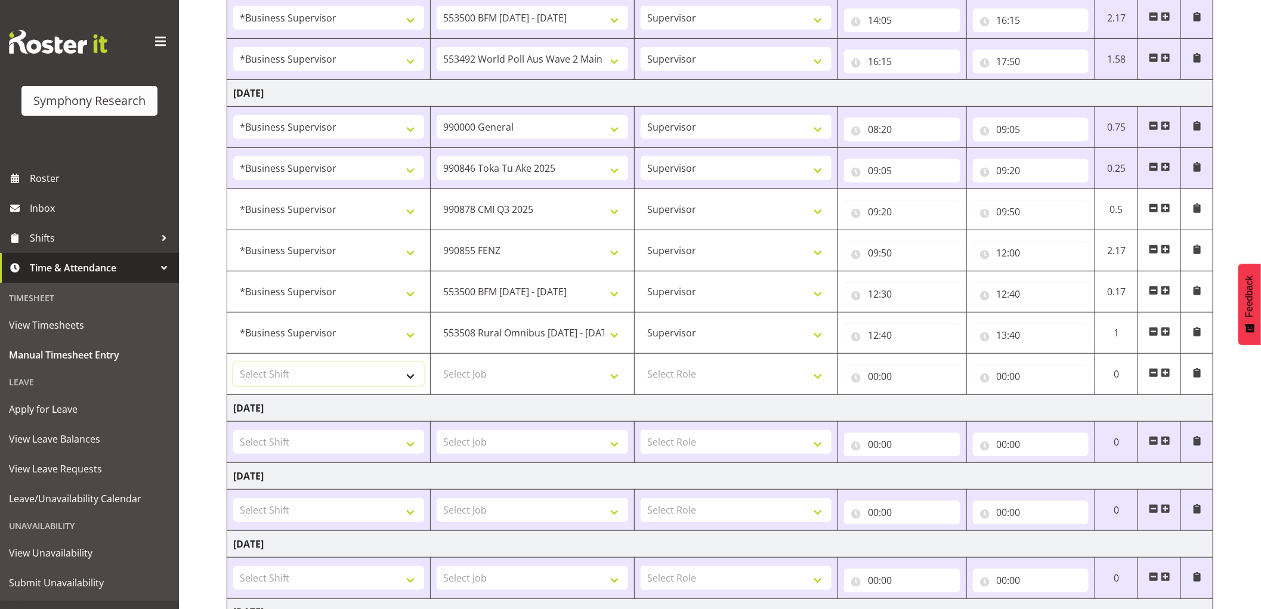
click at [367, 384] on select "Select Shift !!Project Briefing (Job to be assigned) !!Weekend Residential (Ros…" at bounding box center [328, 374] width 191 height 24
select select "1607"
click at [233, 363] on select "Select Shift !!Project Briefing (Job to be assigned) !!Weekend Residential (Ros…" at bounding box center [328, 374] width 191 height 24
click at [490, 370] on select "Select Job 550060 IF Admin 553492 World Poll Aus Wave 2 Main 2025 553493 World …" at bounding box center [532, 374] width 191 height 24
click at [523, 384] on select "Select Job 550060 IF Admin 553492 World Poll Aus Wave 2 Main 2025 553493 World …" at bounding box center [532, 374] width 191 height 24
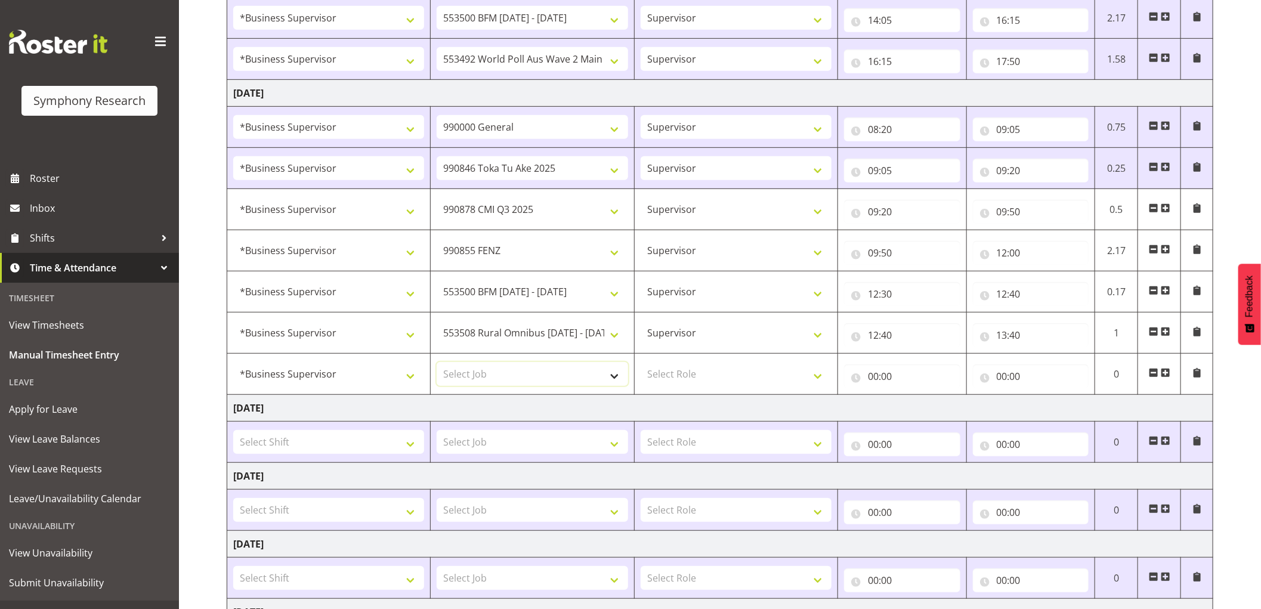
select select "10242"
click at [437, 363] on select "Select Job 550060 IF Admin 553492 World Poll Aus Wave 2 Main 2025 553493 World …" at bounding box center [532, 374] width 191 height 24
click at [676, 378] on select "Select Role Supervisor Interviewing Briefing" at bounding box center [736, 374] width 191 height 24
select select "45"
click at [641, 363] on select "Select Role Supervisor Interviewing Briefing" at bounding box center [736, 374] width 191 height 24
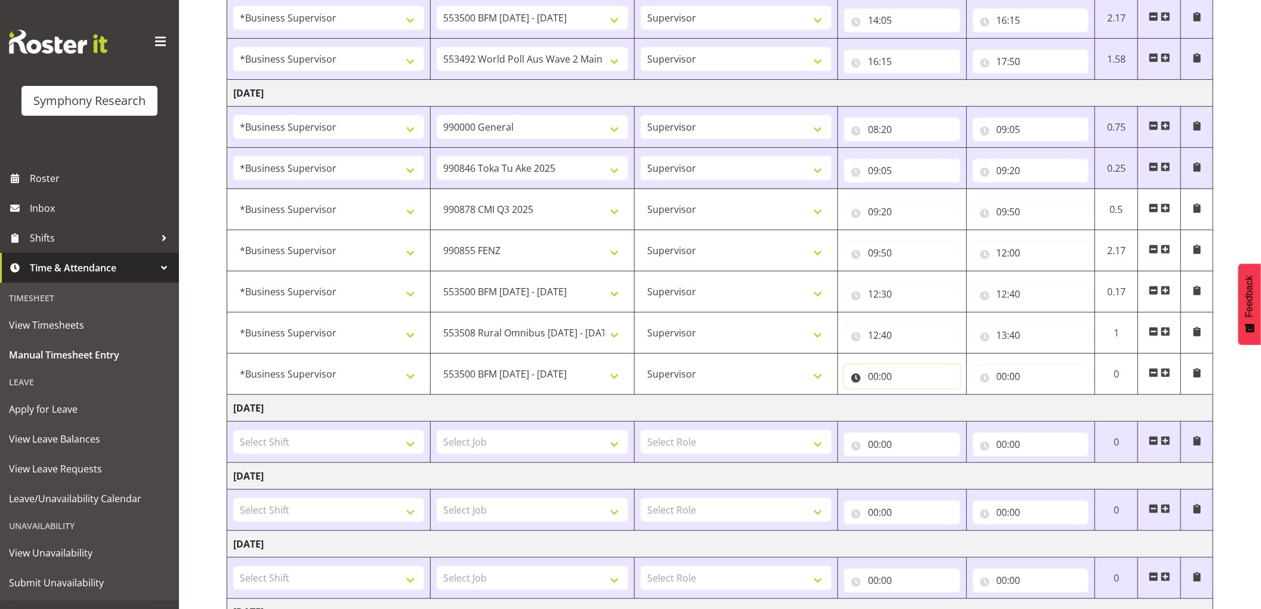
click at [872, 376] on input "00:00" at bounding box center [902, 376] width 116 height 24
click at [927, 409] on select "00 01 02 03 04 05 06 07 08 09 10 11 12 13 14 15 16 17 18 19 20 21 22 23" at bounding box center [925, 408] width 27 height 24
select select "13"
click at [912, 396] on select "00 01 02 03 04 05 06 07 08 09 10 11 12 13 14 15 16 17 18 19 20 21 22 23" at bounding box center [925, 408] width 27 height 24
type input "13:00"
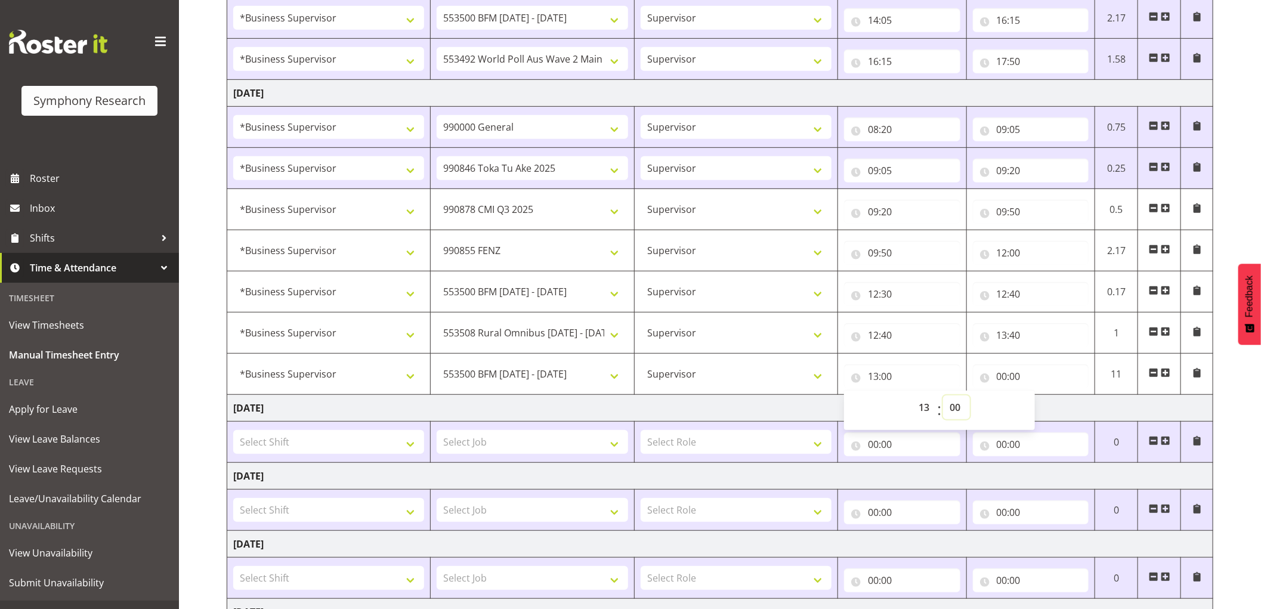
click at [951, 409] on select "00 01 02 03 04 05 06 07 08 09 10 11 12 13 14 15 16 17 18 19 20 21 22 23 24 25 2…" at bounding box center [956, 408] width 27 height 24
select select "40"
click at [997, 376] on input "00:00" at bounding box center [1031, 376] width 116 height 24
type input "13:40"
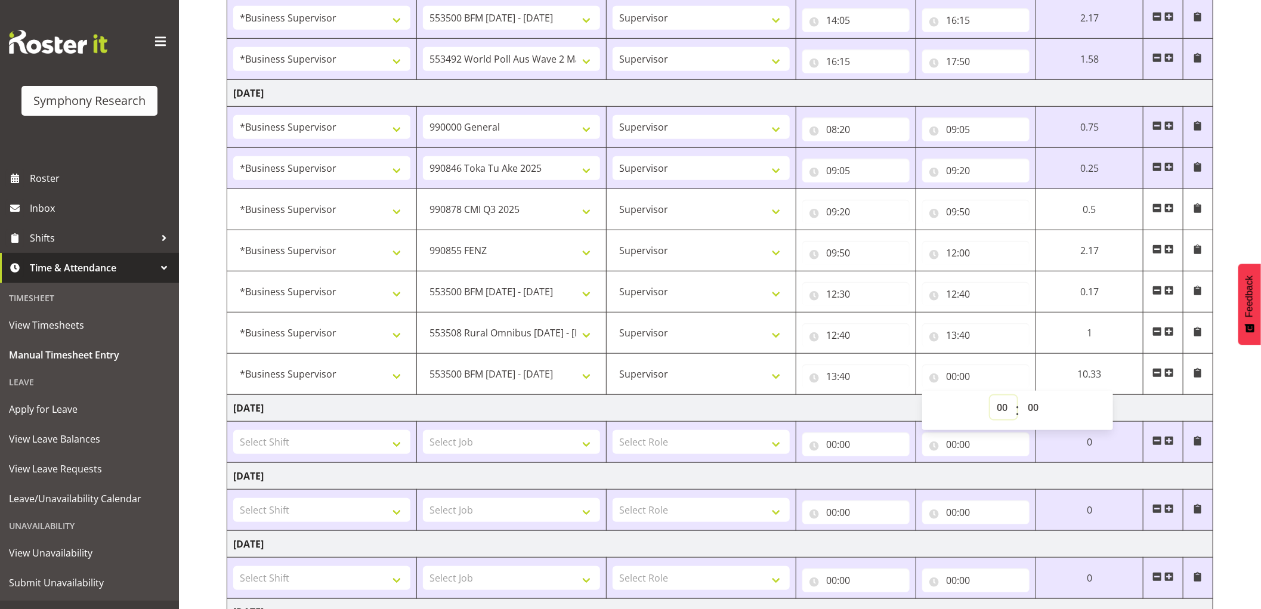
click at [1000, 407] on select "00 01 02 03 04 05 06 07 08 09 10 11 12 13 14 15 16 17 18 19 20 21 22 23" at bounding box center [1003, 408] width 27 height 24
select select "16"
click at [990, 396] on select "00 01 02 03 04 05 06 07 08 09 10 11 12 13 14 15 16 17 18 19 20 21 22 23" at bounding box center [1003, 408] width 27 height 24
type input "16:00"
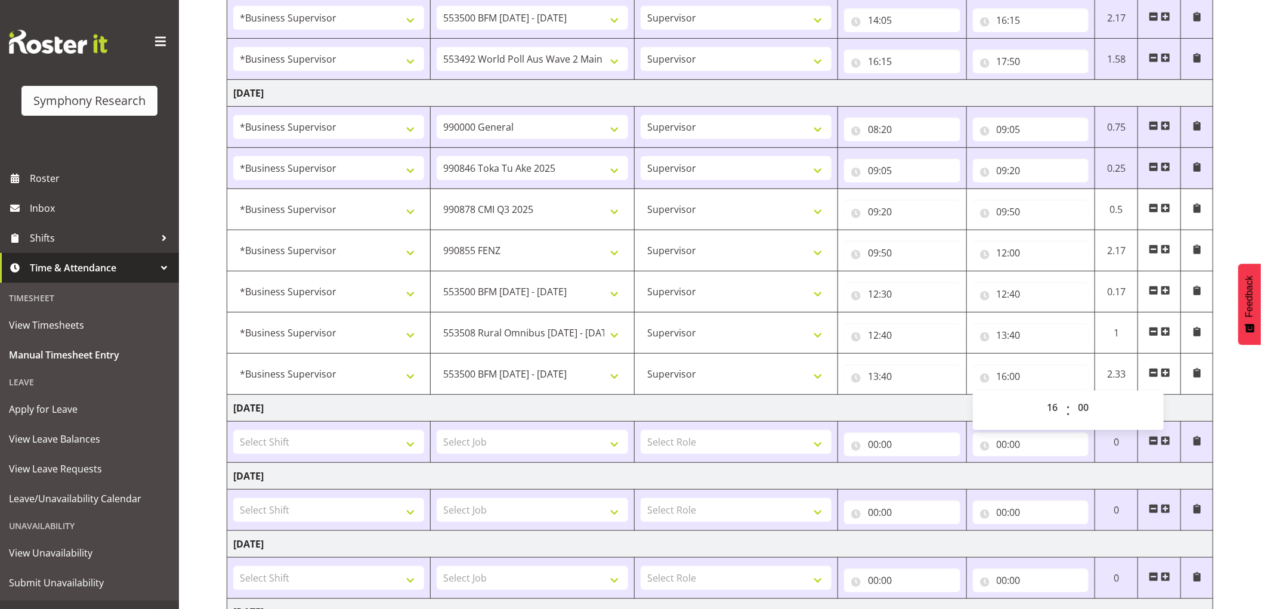
click at [1164, 372] on span at bounding box center [1166, 373] width 10 height 10
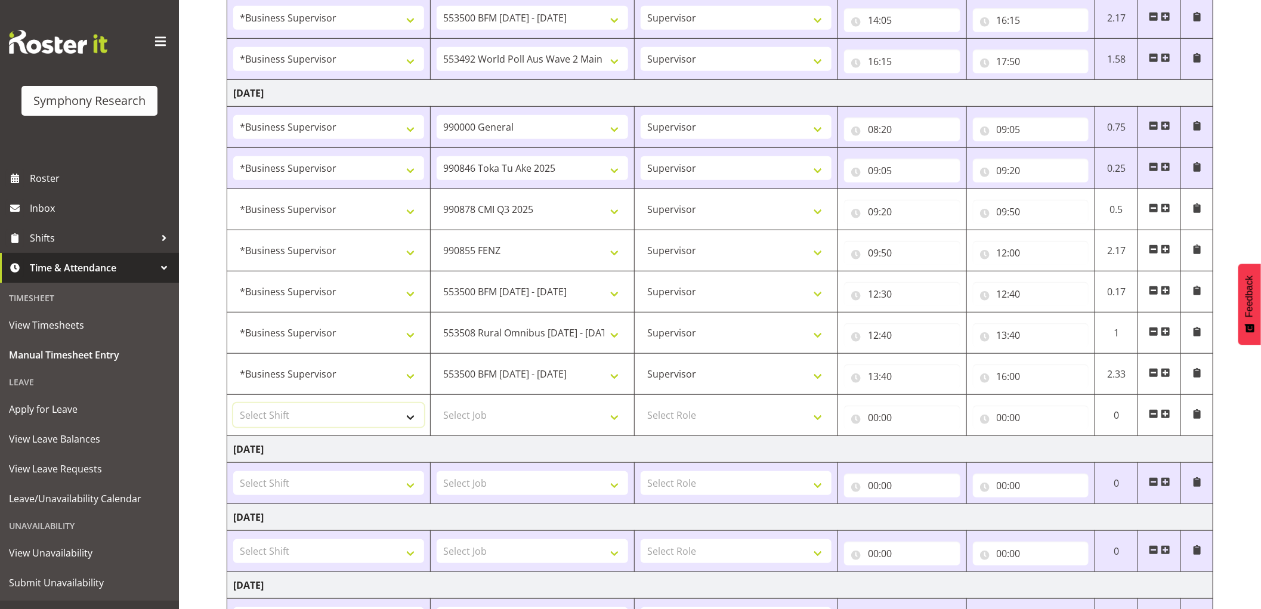
click at [397, 421] on select "Select Shift !!Project Briefing (Job to be assigned) !!Weekend Residential (Ros…" at bounding box center [328, 415] width 191 height 24
click at [1017, 377] on input "16:00" at bounding box center [1031, 376] width 116 height 24
click at [1088, 407] on select "00 01 02 03 04 05 06 07 08 09 10 11 12 13 14 15 16 17 18 19 20 21 22 23 24 25 2…" at bounding box center [1085, 408] width 27 height 24
select select "15"
click at [1072, 396] on select "00 01 02 03 04 05 06 07 08 09 10 11 12 13 14 15 16 17 18 19 20 21 22 23 24 25 2…" at bounding box center [1085, 408] width 27 height 24
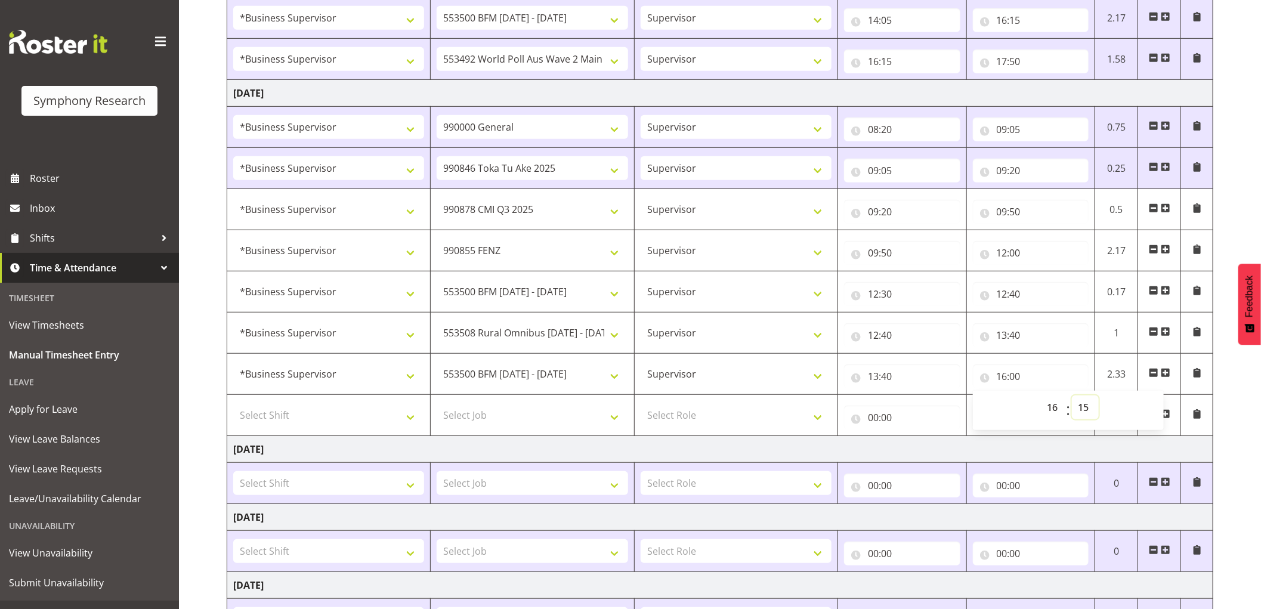
type input "16:15"
click at [320, 413] on select "Select Shift !!Project Briefing (Job to be assigned) !!Weekend Residential (Ros…" at bounding box center [328, 415] width 191 height 24
click at [353, 421] on select "Select Shift !!Project Briefing (Job to be assigned) !!Weekend Residential (Ros…" at bounding box center [328, 415] width 191 height 24
select select "1607"
click at [233, 404] on select "Select Shift !!Project Briefing (Job to be assigned) !!Weekend Residential (Ros…" at bounding box center [328, 415] width 191 height 24
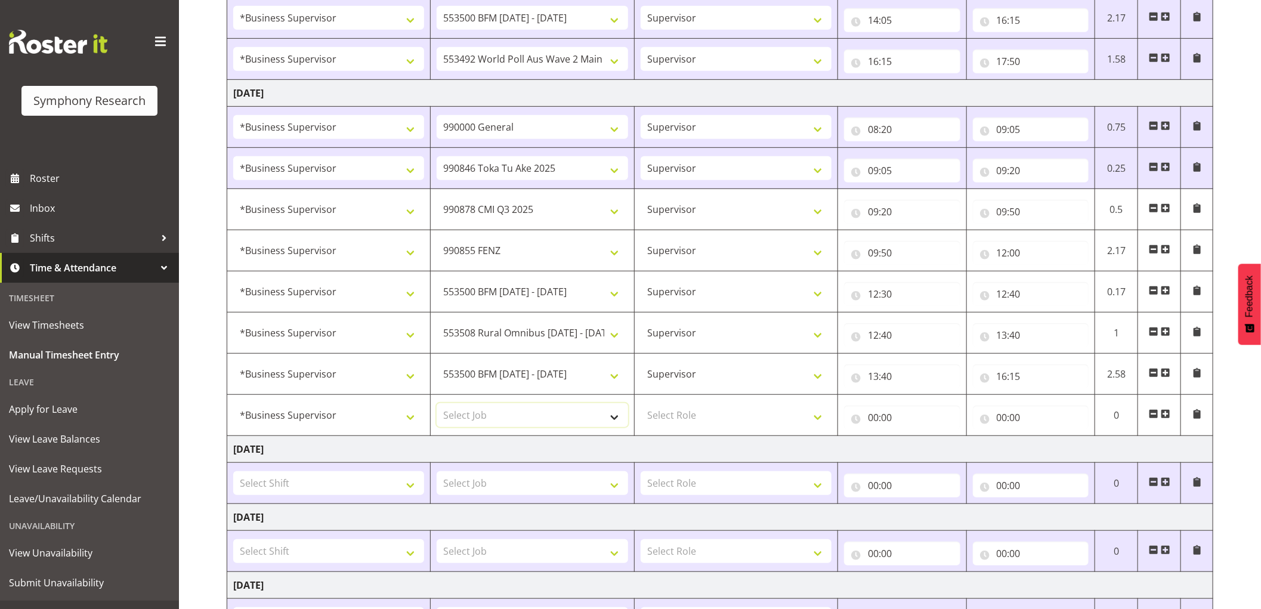
drag, startPoint x: 496, startPoint y: 415, endPoint x: 489, endPoint y: 409, distance: 9.3
click at [496, 415] on select "Select Job 550060 IF Admin 553492 World Poll Aus Wave 2 Main 2025 553493 World …" at bounding box center [532, 415] width 191 height 24
select select "10499"
click at [437, 404] on select "Select Job 550060 IF Admin 553492 World Poll Aus Wave 2 Main 2025 553493 World …" at bounding box center [532, 415] width 191 height 24
click at [746, 422] on select "Select Role Supervisor Interviewing Briefing" at bounding box center [736, 415] width 191 height 24
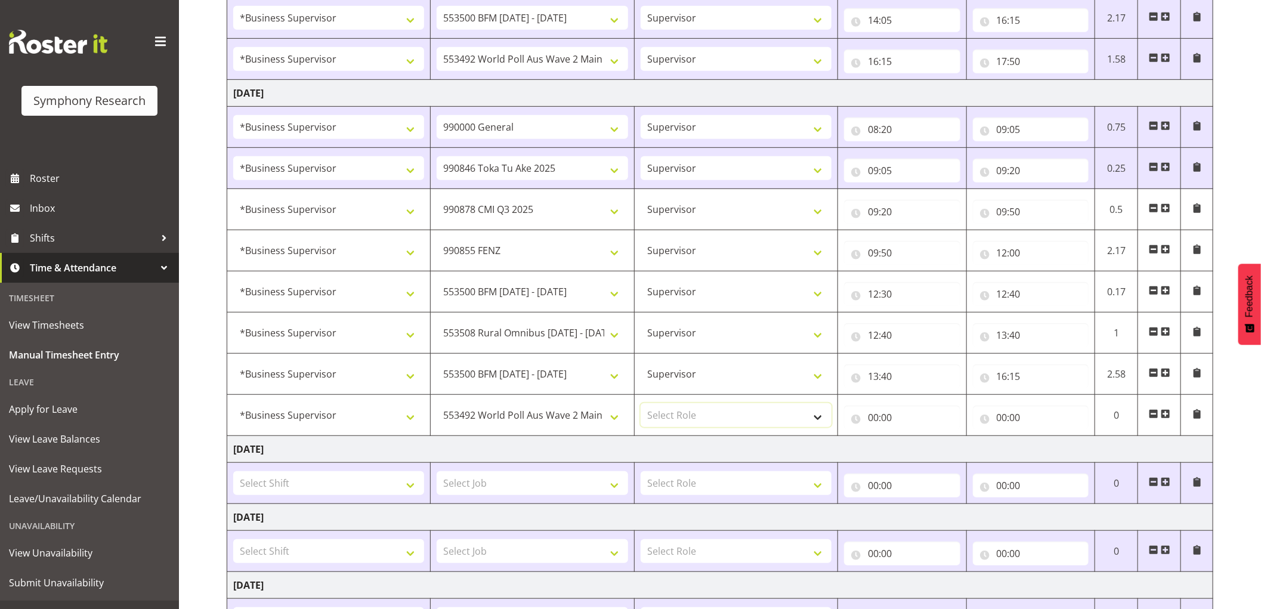
select select "45"
click at [641, 404] on select "Select Role Supervisor Interviewing Briefing" at bounding box center [736, 415] width 191 height 24
click at [873, 419] on input "00:00" at bounding box center [902, 418] width 116 height 24
click at [917, 451] on select "00 01 02 03 04 05 06 07 08 09 10 11 12 13 14 15 16 17 18 19 20 21 22 23" at bounding box center [925, 449] width 27 height 24
select select "16"
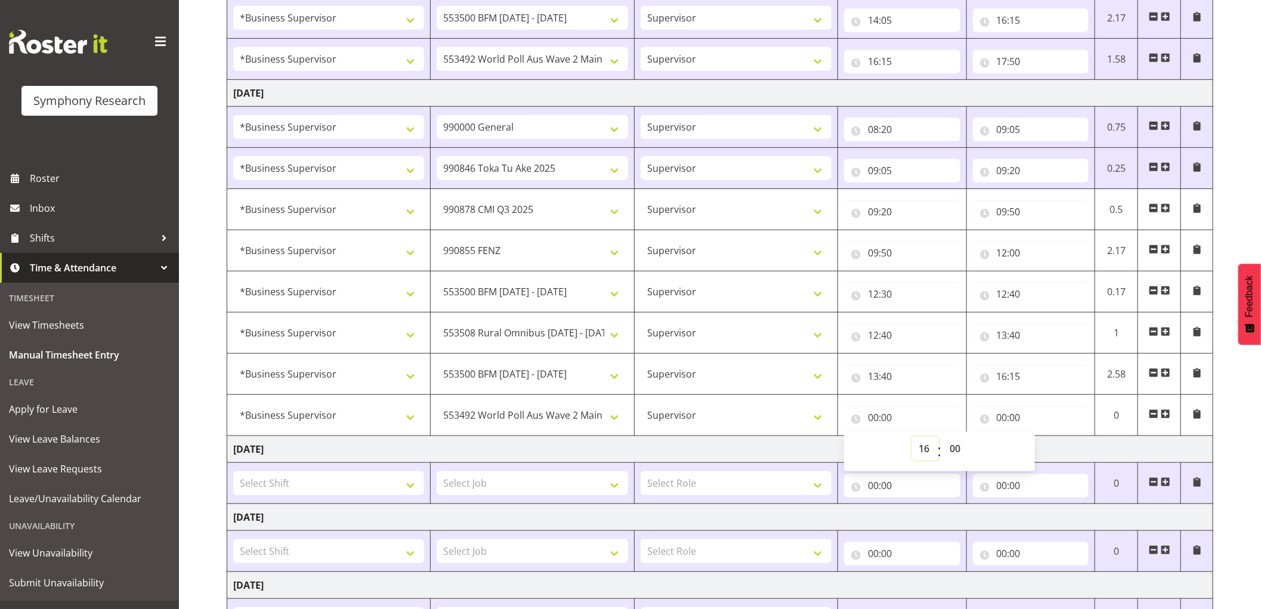
click at [912, 438] on select "00 01 02 03 04 05 06 07 08 09 10 11 12 13 14 15 16 17 18 19 20 21 22 23" at bounding box center [925, 449] width 27 height 24
type input "16:00"
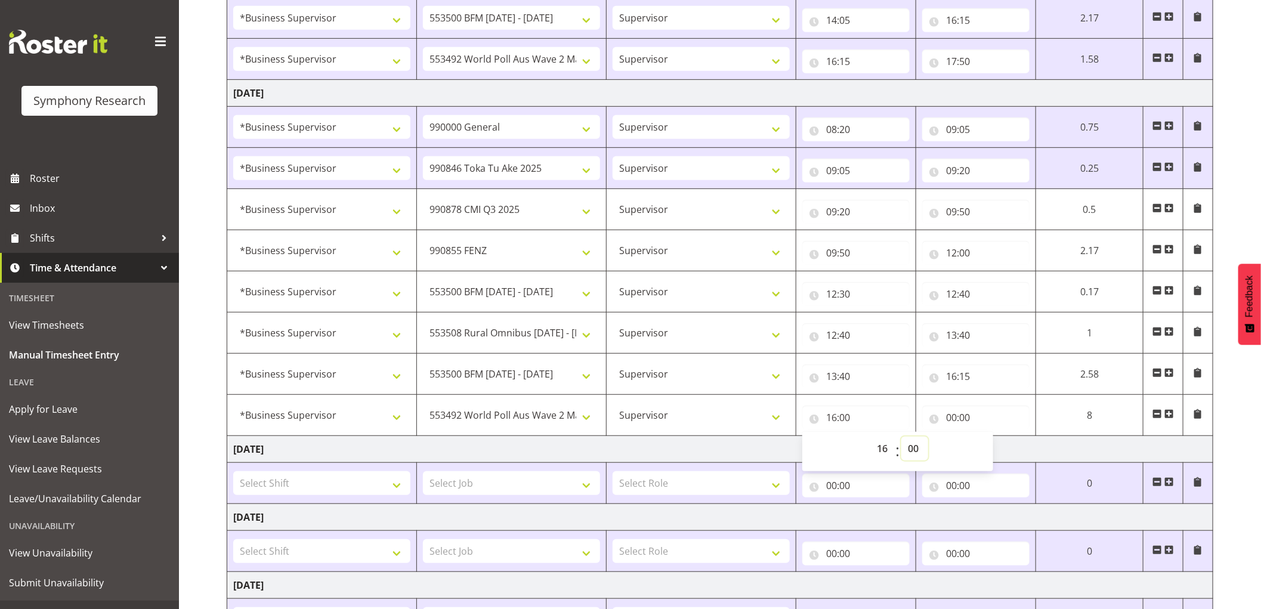
click at [917, 451] on select "00 01 02 03 04 05 06 07 08 09 10 11 12 13 14 15 16 17 18 19 20 21 22 23 24 25 2…" at bounding box center [914, 449] width 27 height 24
select select "15"
click at [901, 438] on select "00 01 02 03 04 05 06 07 08 09 10 11 12 13 14 15 16 17 18 19 20 21 22 23 24 25 2…" at bounding box center [914, 449] width 27 height 24
type input "16:15"
click at [950, 418] on input "00:00" at bounding box center [975, 418] width 107 height 24
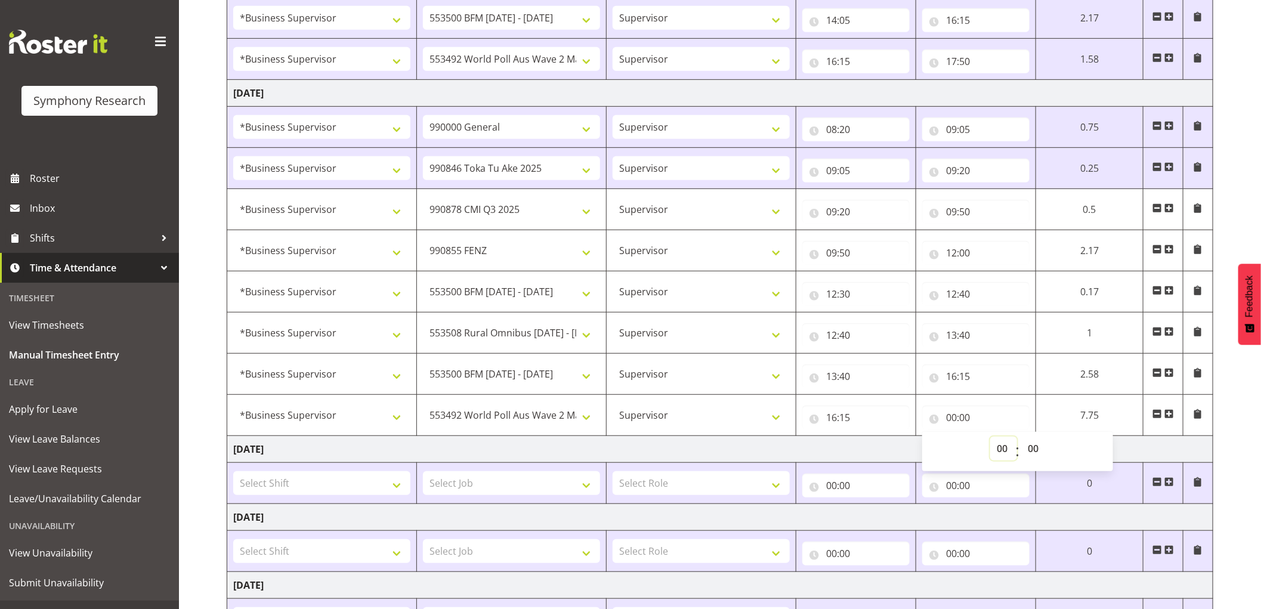
click at [1006, 444] on select "00 01 02 03 04 05 06 07 08 09 10 11 12 13 14 15 16 17 18 19 20 21 22 23" at bounding box center [1003, 449] width 27 height 24
select select "17"
click at [990, 438] on select "00 01 02 03 04 05 06 07 08 09 10 11 12 13 14 15 16 17 18 19 20 21 22 23" at bounding box center [1003, 449] width 27 height 24
type input "17:00"
click at [1034, 450] on select "00 01 02 03 04 05 06 07 08 09 10 11 12 13 14 15 16 17 18 19 20 21 22 23 24 25 2…" at bounding box center [1034, 449] width 27 height 24
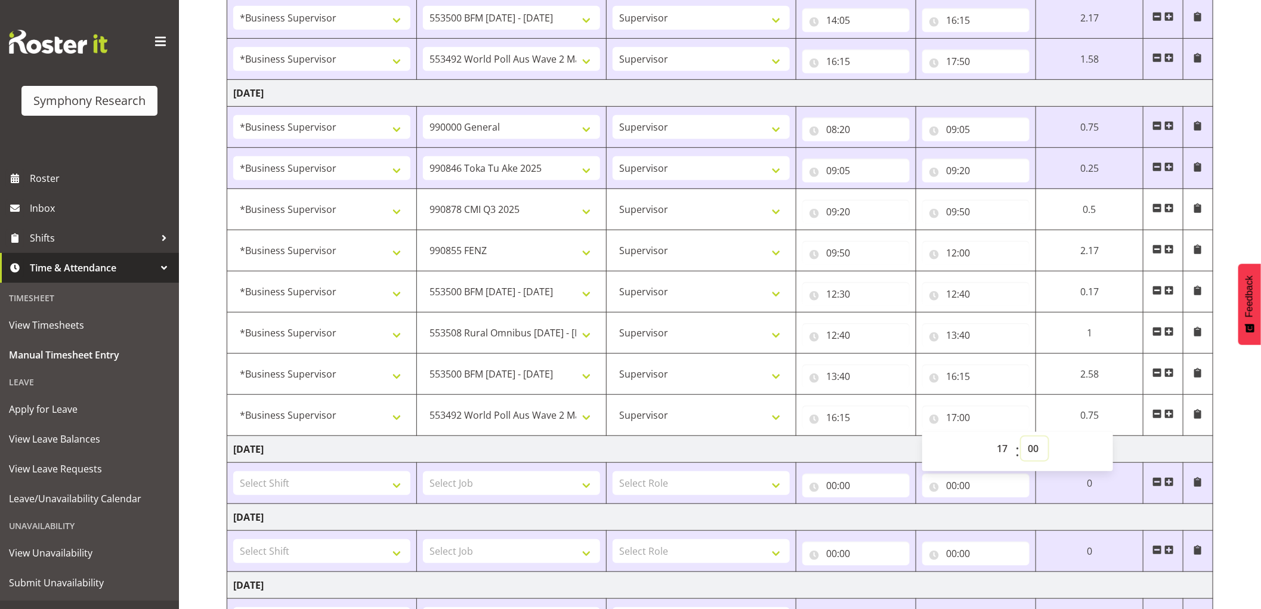
select select "45"
click at [1021, 438] on select "00 01 02 03 04 05 06 07 08 09 10 11 12 13 14 15 16 17 18 19 20 21 22 23 24 25 2…" at bounding box center [1034, 449] width 27 height 24
type input "17:45"
click at [1033, 445] on select "00 01 02 03 04 05 06 07 08 09 10 11 12 13 14 15 16 17 18 19 20 21 22 23 24 25 2…" at bounding box center [1034, 449] width 27 height 24
select select "50"
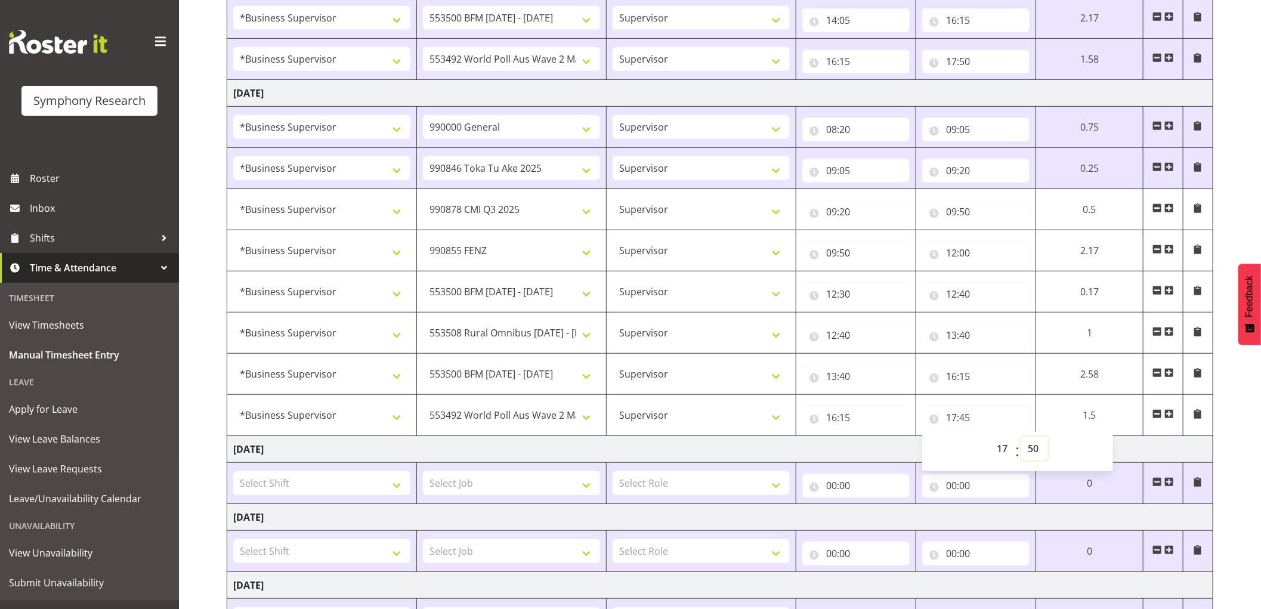
click at [1021, 438] on select "00 01 02 03 04 05 06 07 08 09 10 11 12 13 14 15 16 17 18 19 20 21 22 23 24 25 2…" at bounding box center [1034, 449] width 27 height 24
type input "17:50"
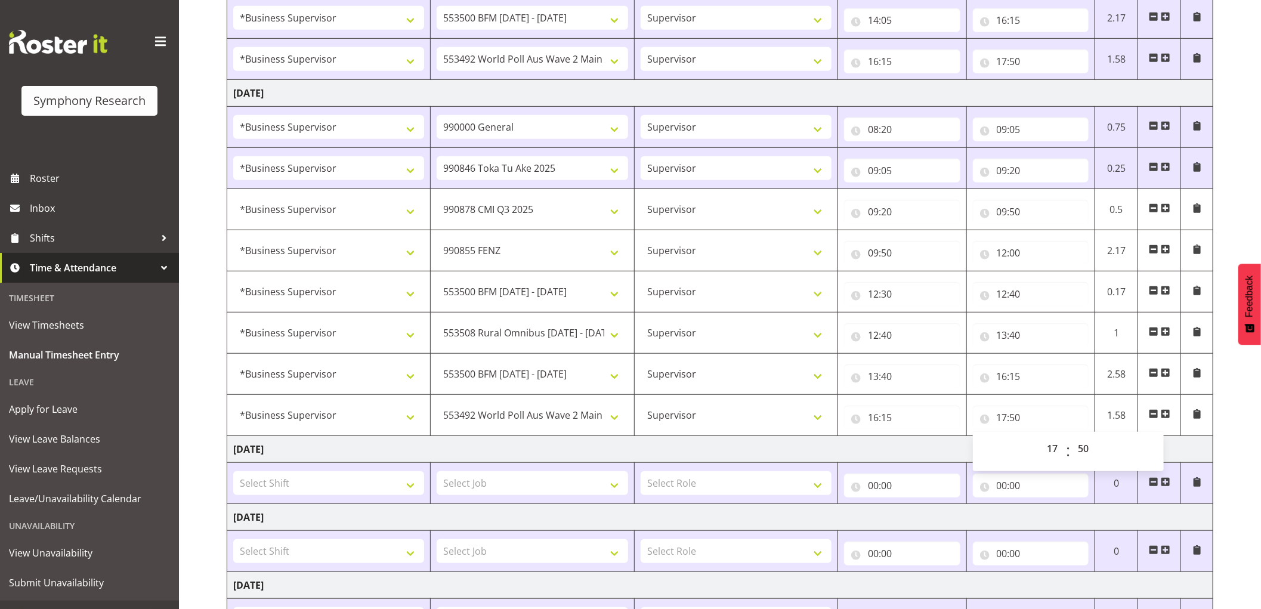
click at [1168, 416] on span at bounding box center [1166, 414] width 10 height 10
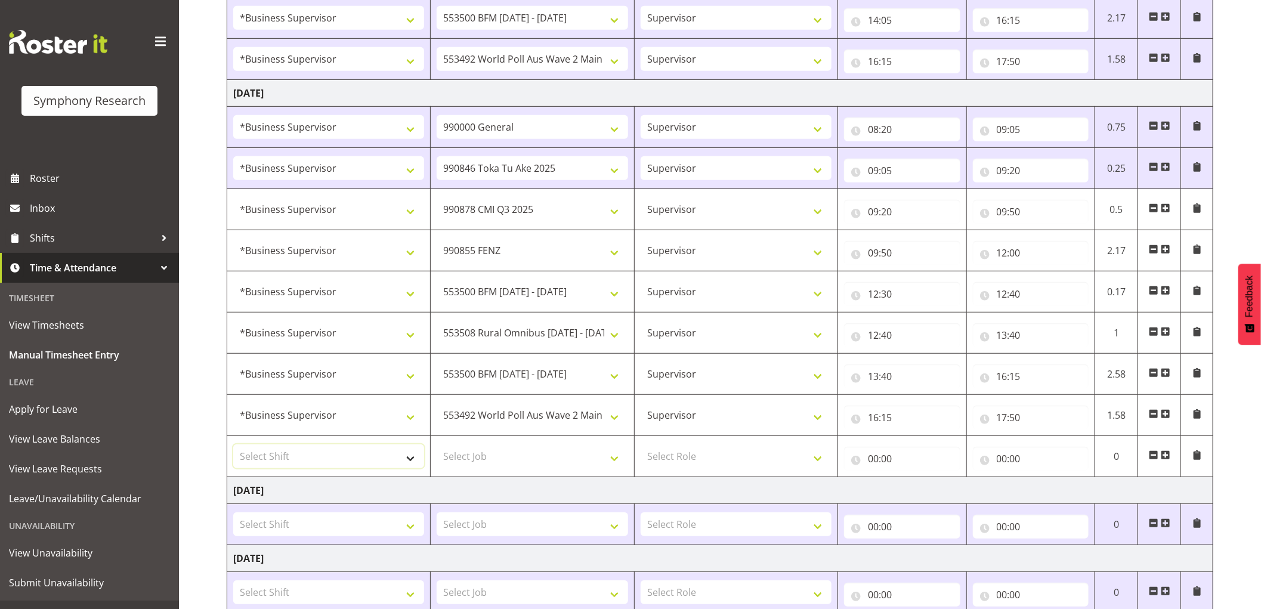
click at [388, 455] on select "Select Shift !!Project Briefing (Job to be assigned) !!Weekend Residential (Ros…" at bounding box center [328, 456] width 191 height 24
select select "1607"
click at [233, 446] on select "Select Shift !!Project Briefing (Job to be assigned) !!Weekend Residential (Ros…" at bounding box center [328, 456] width 191 height 24
click at [508, 466] on select "Select Job 550060 IF Admin 553492 World Poll Aus Wave 2 Main 2025 553493 World …" at bounding box center [532, 456] width 191 height 24
select select "743"
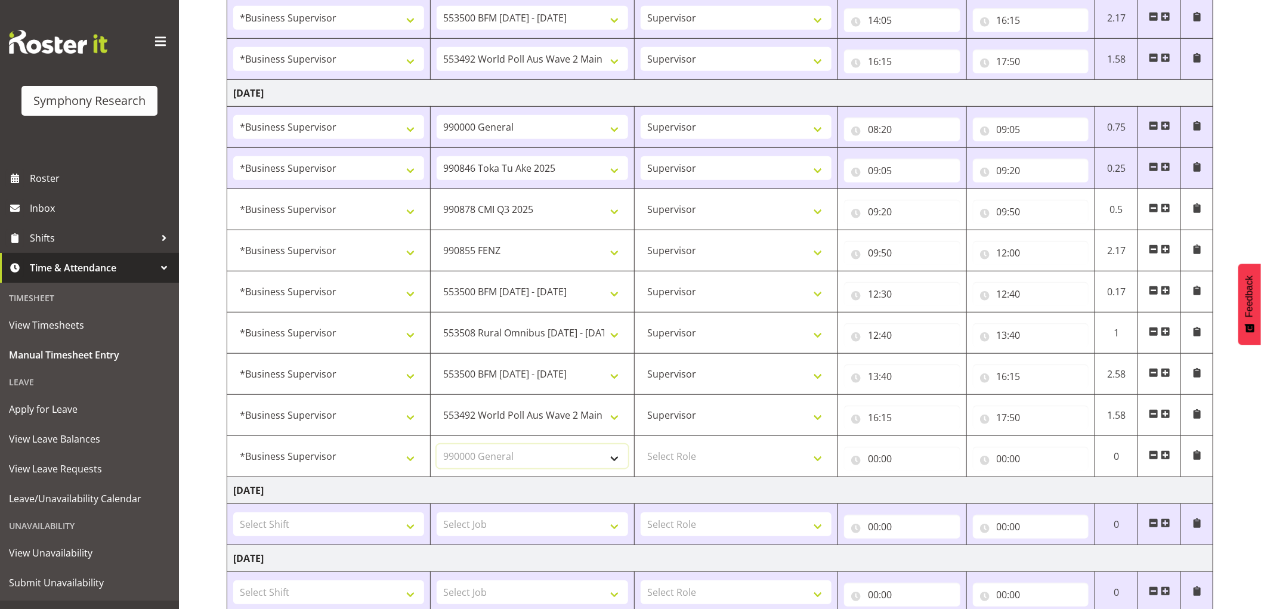
click at [437, 446] on select "Select Job 550060 IF Admin 553492 World Poll Aus Wave 2 Main 2025 553493 World …" at bounding box center [532, 456] width 191 height 24
click at [682, 466] on select "Select Role Supervisor Interviewing Briefing" at bounding box center [736, 456] width 191 height 24
select select "45"
click at [641, 446] on select "Select Role Supervisor Interviewing Briefing" at bounding box center [736, 456] width 191 height 24
click at [880, 460] on input "00:00" at bounding box center [902, 459] width 116 height 24
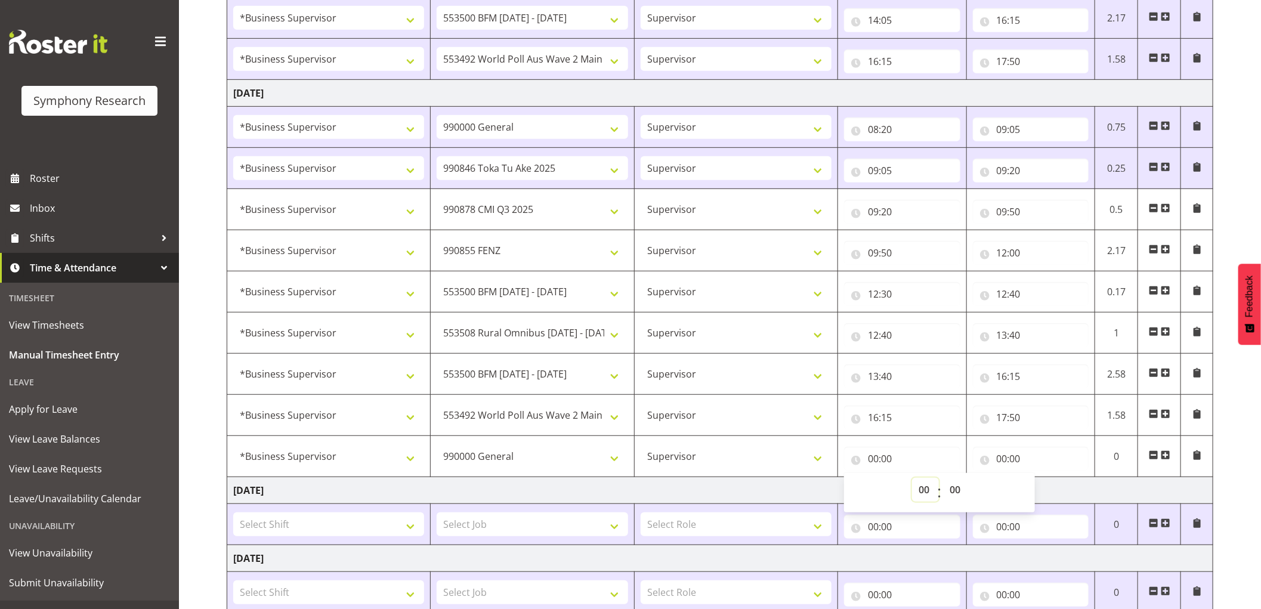
click at [920, 493] on select "00 01 02 03 04 05 06 07 08 09 10 11 12 13 14 15 16 17 18 19 20 21 22 23" at bounding box center [925, 490] width 27 height 24
select select "17"
click at [912, 479] on select "00 01 02 03 04 05 06 07 08 09 10 11 12 13 14 15 16 17 18 19 20 21 22 23" at bounding box center [925, 490] width 27 height 24
type input "17:00"
click at [952, 492] on select "00 01 02 03 04 05 06 07 08 09 10 11 12 13 14 15 16 17 18 19 20 21 22 23 24 25 2…" at bounding box center [956, 490] width 27 height 24
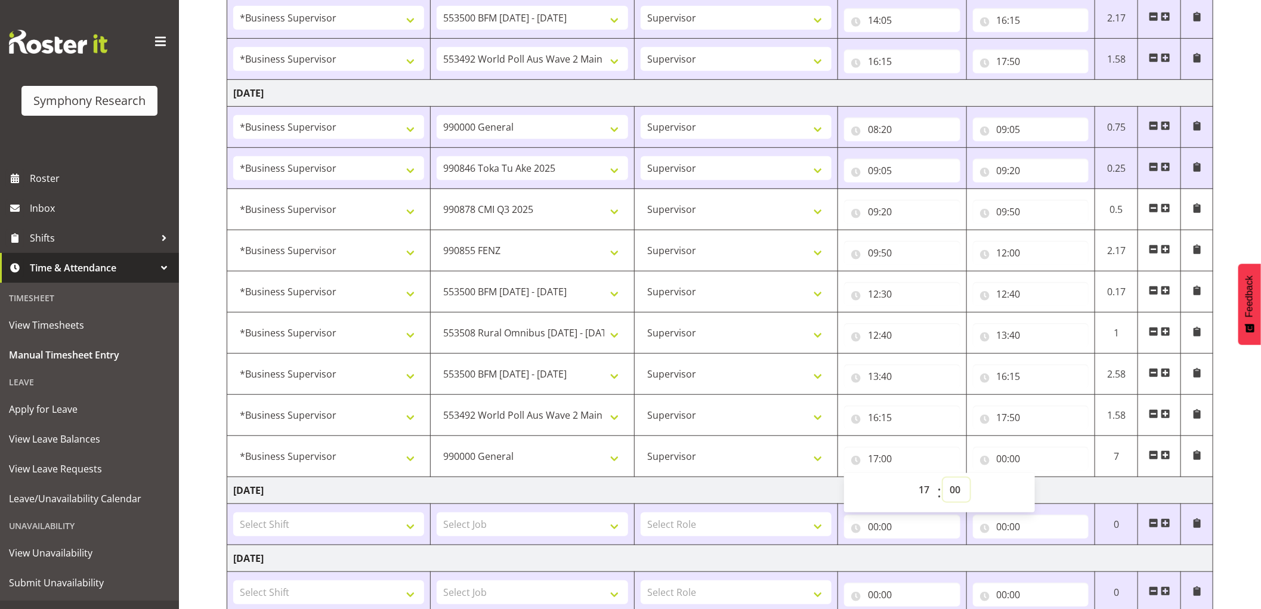
select select "50"
click at [943, 479] on select "00 01 02 03 04 05 06 07 08 09 10 11 12 13 14 15 16 17 18 19 20 21 22 23 24 25 2…" at bounding box center [956, 490] width 27 height 24
type input "17:50"
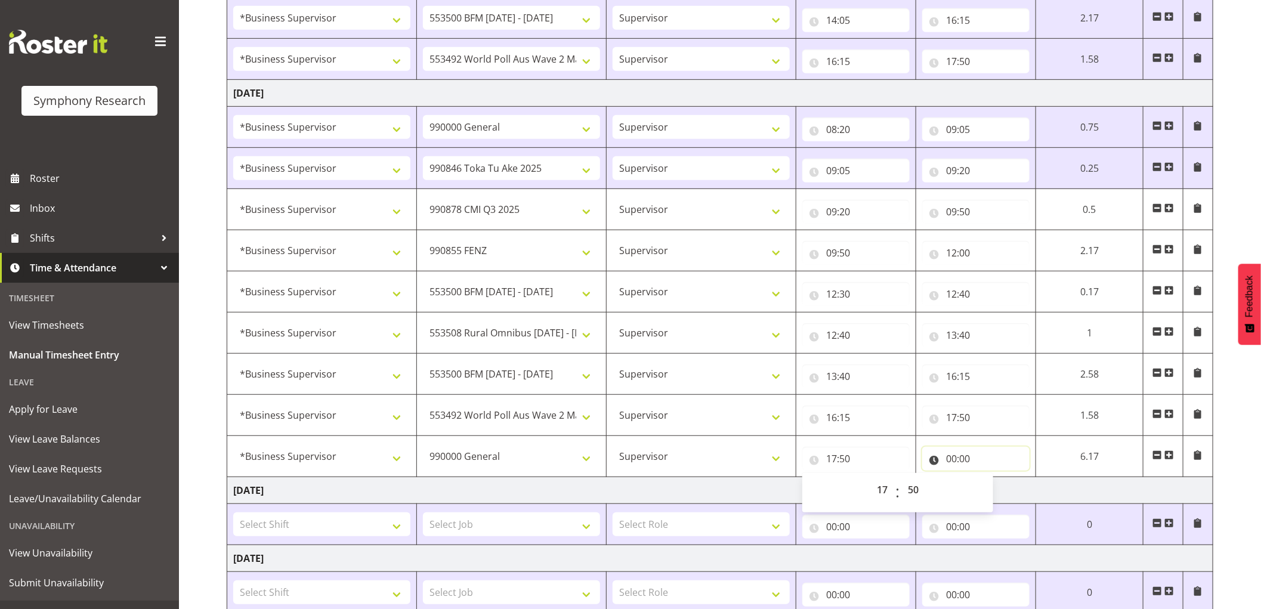
click at [950, 457] on input "00:00" at bounding box center [975, 459] width 107 height 24
click at [1005, 490] on select "00 01 02 03 04 05 06 07 08 09 10 11 12 13 14 15 16 17 18 19 20 21 22 23" at bounding box center [1003, 490] width 27 height 24
select select "17"
click at [990, 479] on select "00 01 02 03 04 05 06 07 08 09 10 11 12 13 14 15 16 17 18 19 20 21 22 23" at bounding box center [1003, 490] width 27 height 24
type input "17:00"
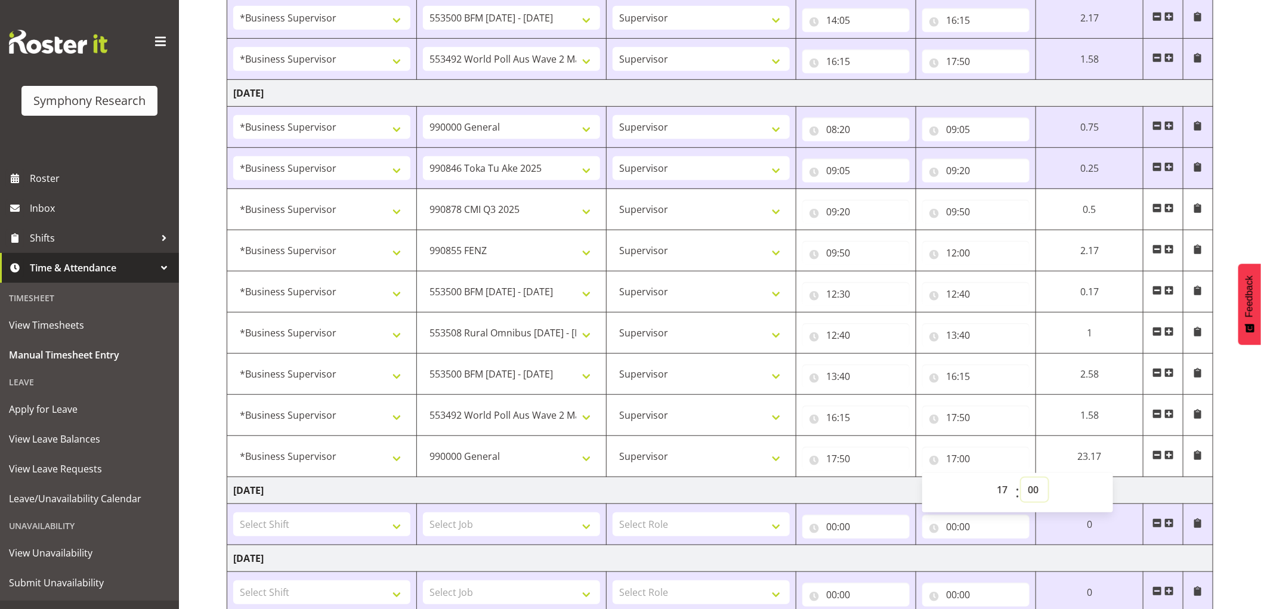
click at [1034, 486] on select "00 01 02 03 04 05 06 07 08 09 10 11 12 13 14 15 16 17 18 19 20 21 22 23 24 25 2…" at bounding box center [1034, 490] width 27 height 24
select select "55"
click at [1021, 479] on select "00 01 02 03 04 05 06 07 08 09 10 11 12 13 14 15 16 17 18 19 20 21 22 23 24 25 2…" at bounding box center [1034, 490] width 27 height 24
type input "17:55"
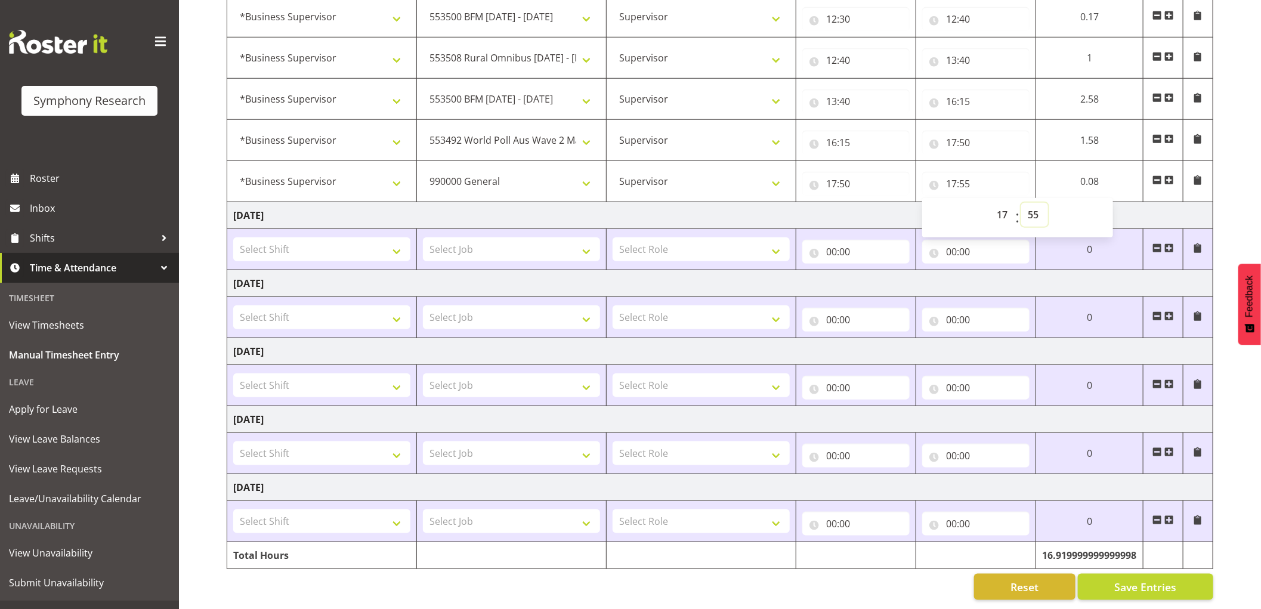
scroll to position [671, 0]
click at [1129, 579] on span "Save Entries" at bounding box center [1145, 587] width 62 height 16
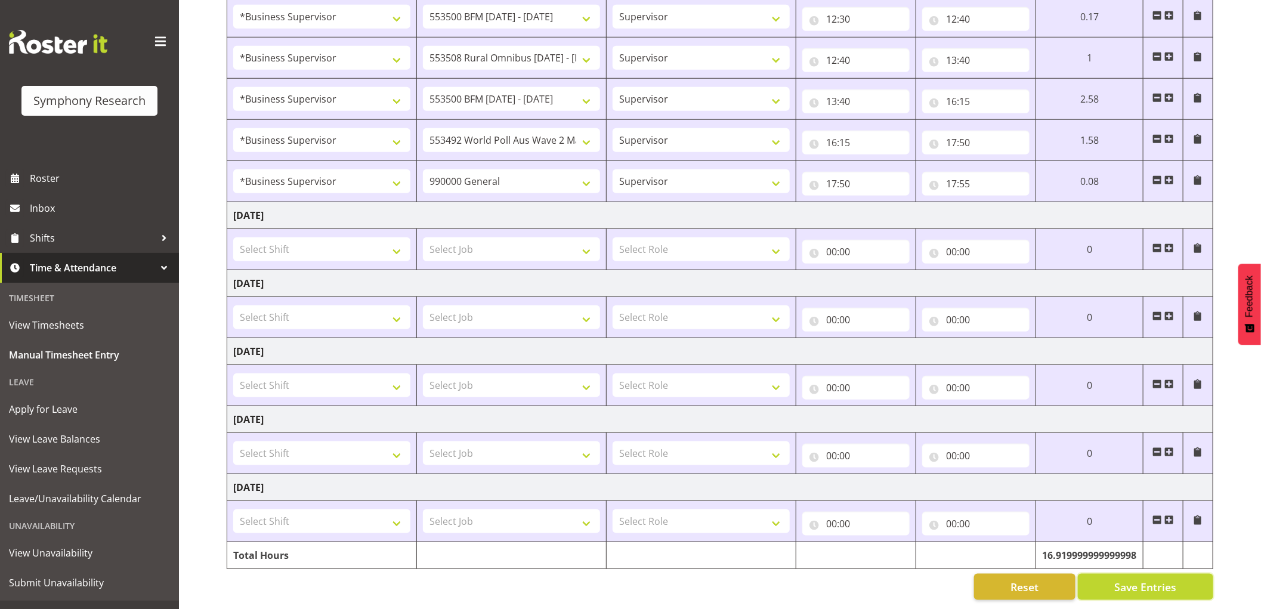
drag, startPoint x: 1122, startPoint y: 577, endPoint x: 1056, endPoint y: 489, distance: 110.0
click at [1122, 579] on span "Save Entries" at bounding box center [1145, 587] width 62 height 16
click at [1125, 579] on span "Save Entries" at bounding box center [1145, 587] width 62 height 16
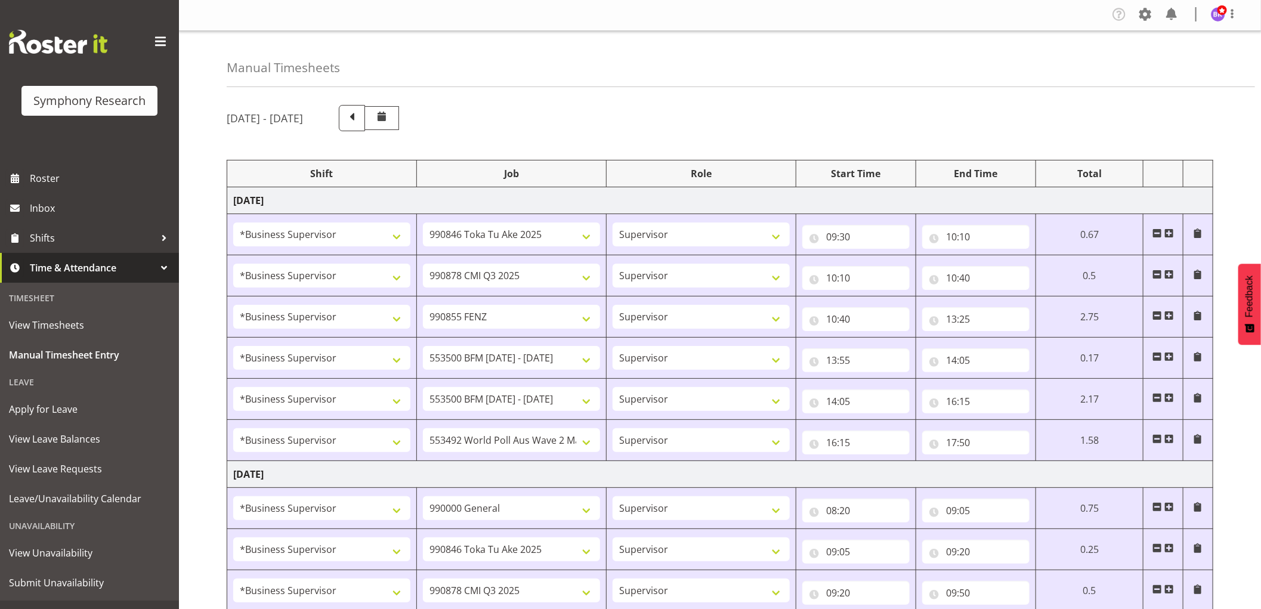
scroll to position [0, 0]
click at [1226, 16] on span at bounding box center [1232, 15] width 14 height 14
click at [1153, 60] on link "Log Out" at bounding box center [1182, 62] width 115 height 21
